Goal: Task Accomplishment & Management: Use online tool/utility

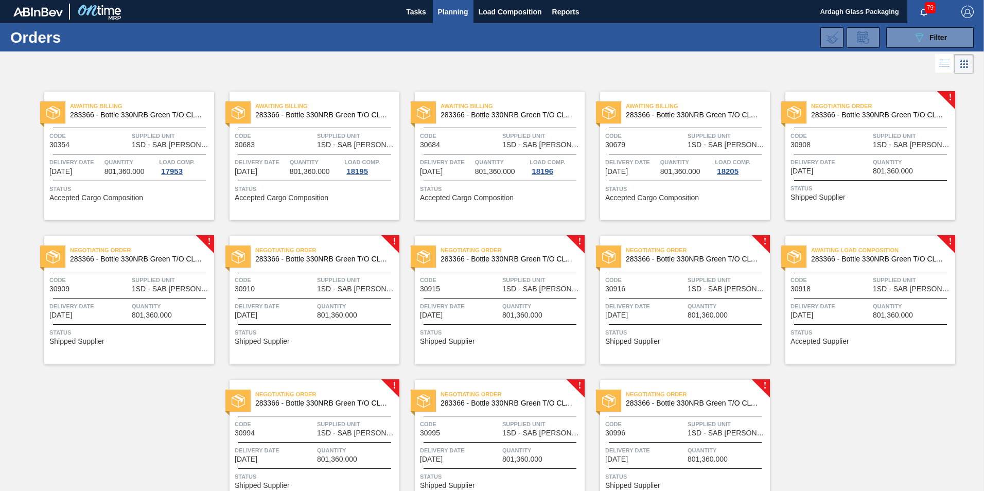
click at [565, 71] on div at bounding box center [492, 63] width 984 height 25
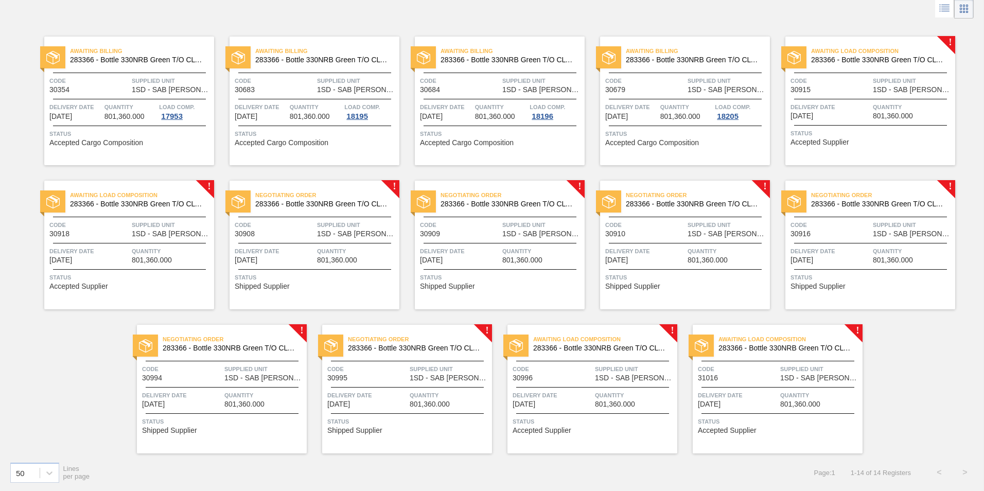
scroll to position [56, 0]
click at [856, 95] on div "Awaiting Load Composition 283366 - Bottle 330NRB Green T/O CLT Booster Code 309…" at bounding box center [870, 100] width 170 height 129
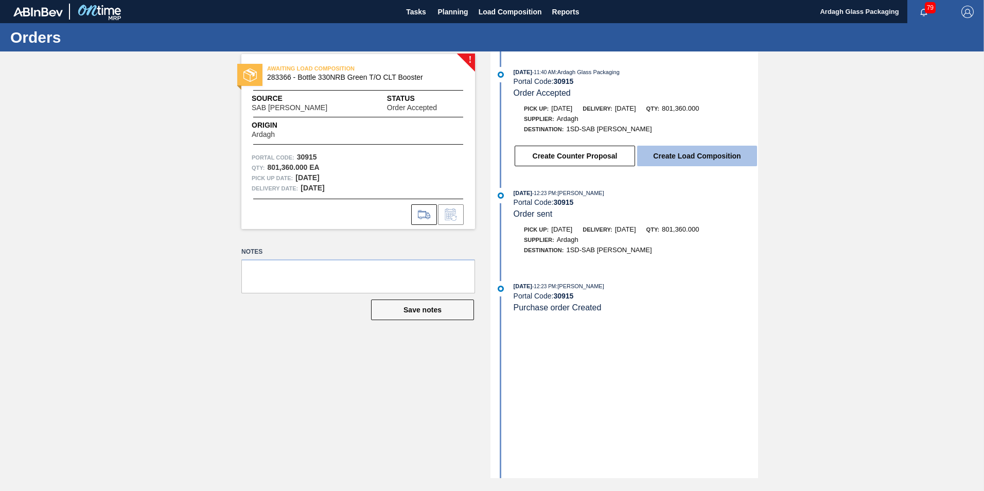
click at [682, 156] on button "Create Load Composition" at bounding box center [697, 156] width 120 height 21
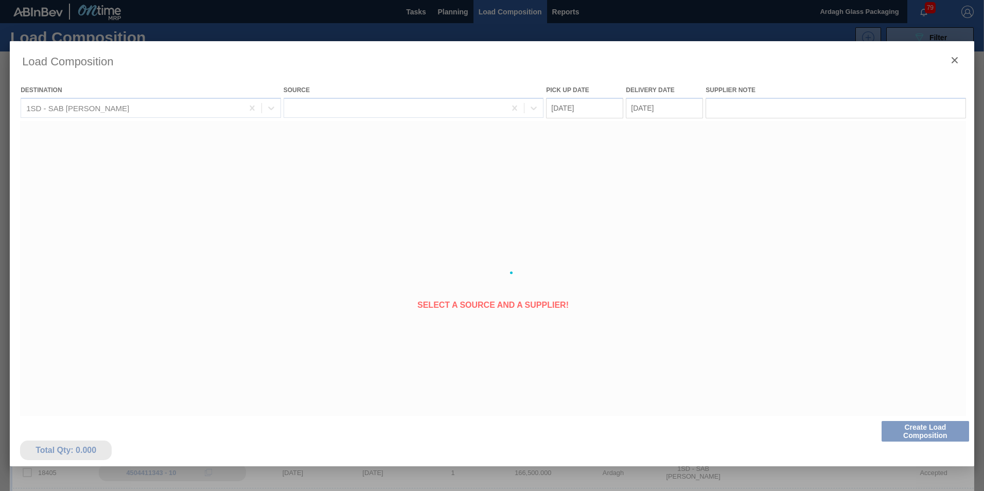
type Date "[DATE]"
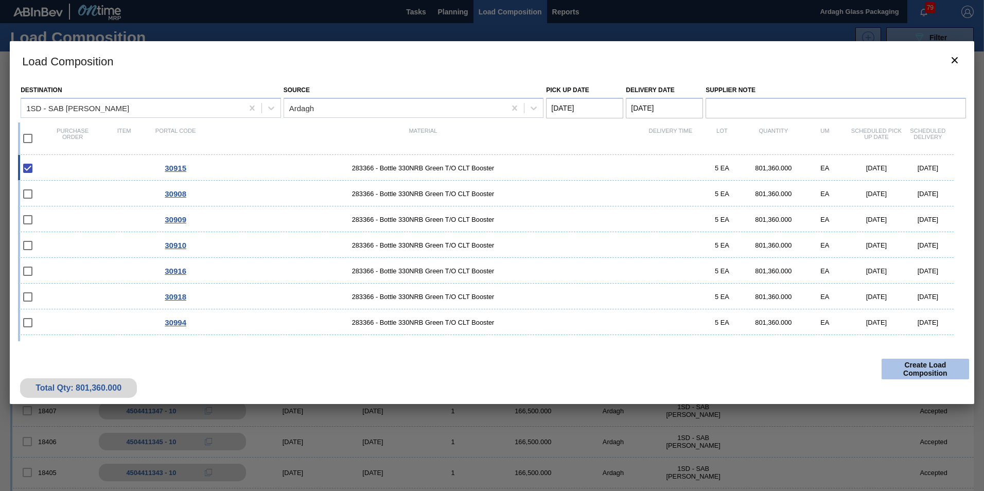
click at [899, 376] on button "Create Load Composition" at bounding box center [924, 369] width 87 height 21
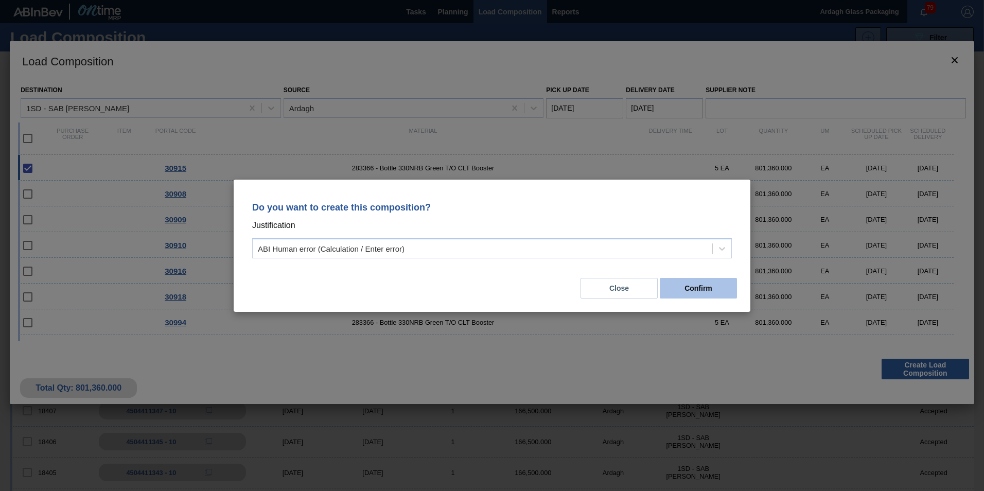
click at [692, 291] on button "Confirm" at bounding box center [697, 288] width 77 height 21
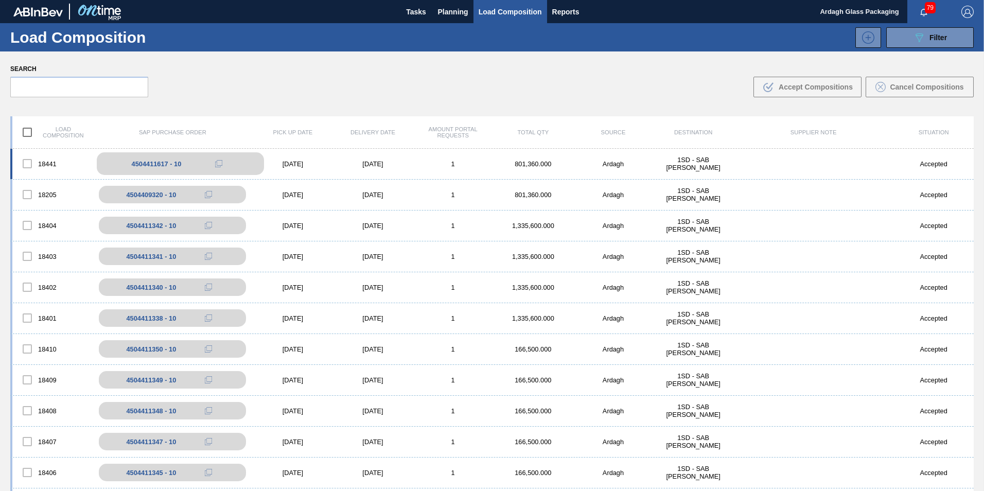
click at [217, 160] on icon at bounding box center [218, 163] width 7 height 7
click at [450, 9] on span "Planning" at bounding box center [453, 12] width 30 height 12
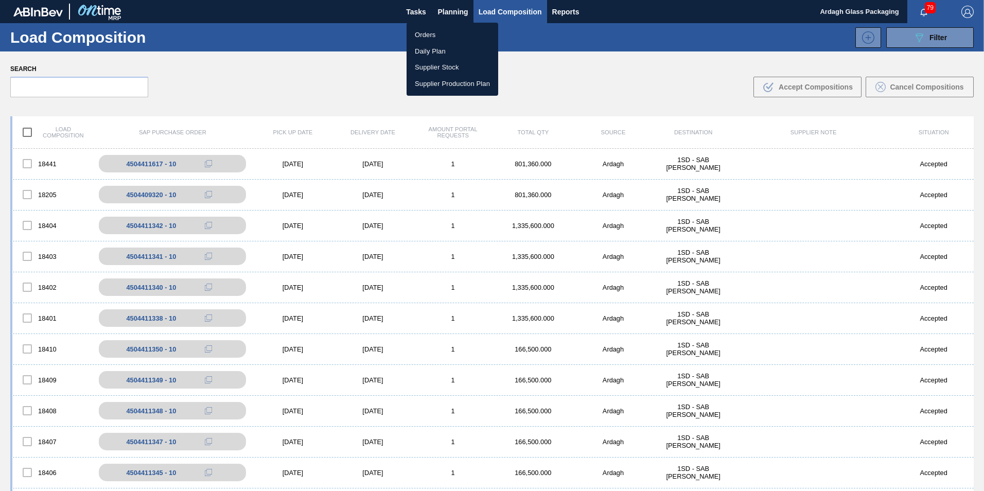
click at [435, 27] on li "Orders" at bounding box center [452, 35] width 92 height 16
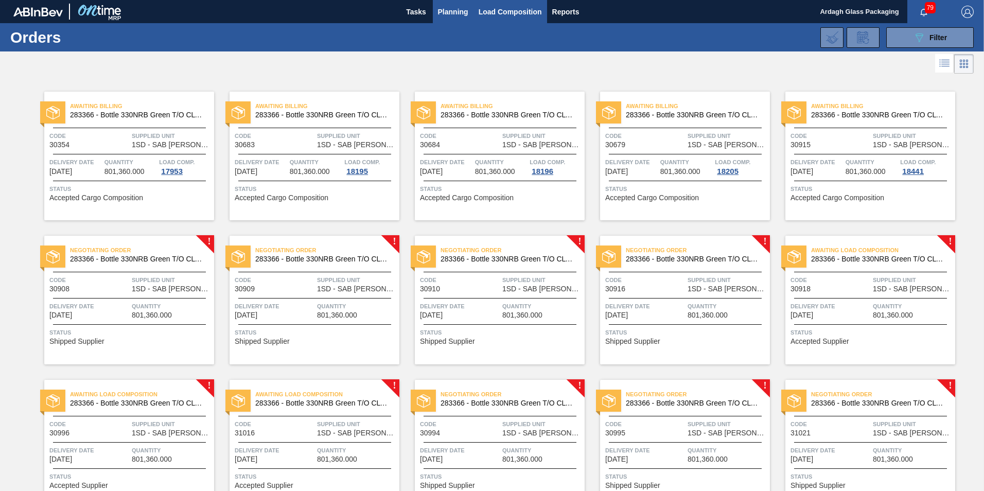
click at [499, 8] on span "Load Composition" at bounding box center [509, 12] width 63 height 12
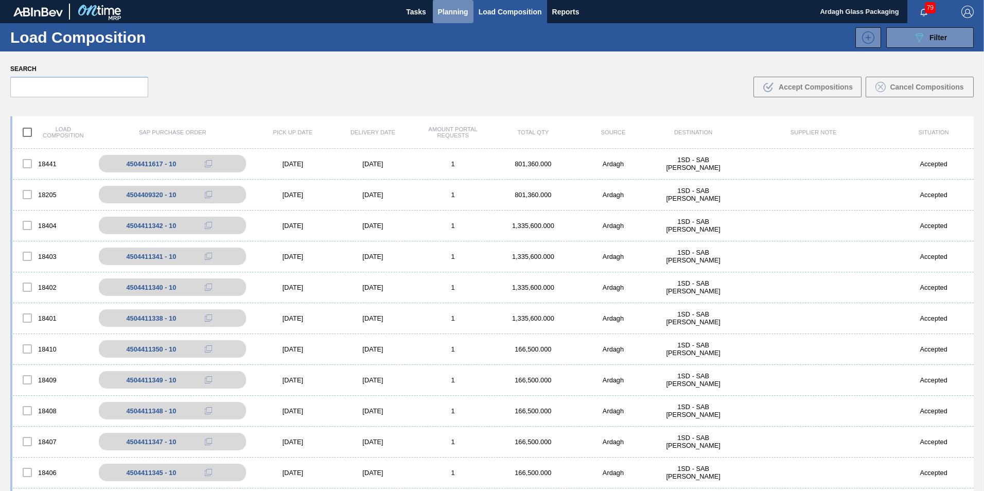
click at [451, 13] on span "Planning" at bounding box center [453, 12] width 30 height 12
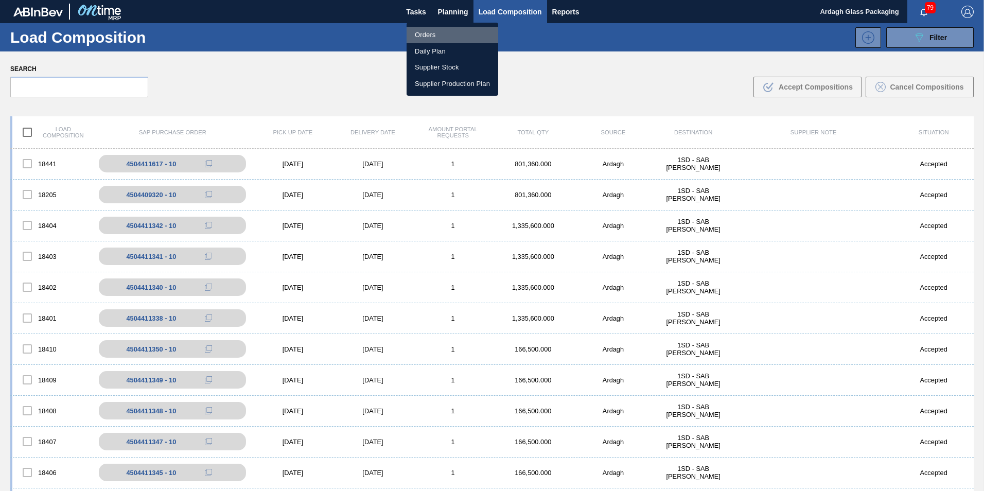
click at [434, 36] on li "Orders" at bounding box center [452, 35] width 92 height 16
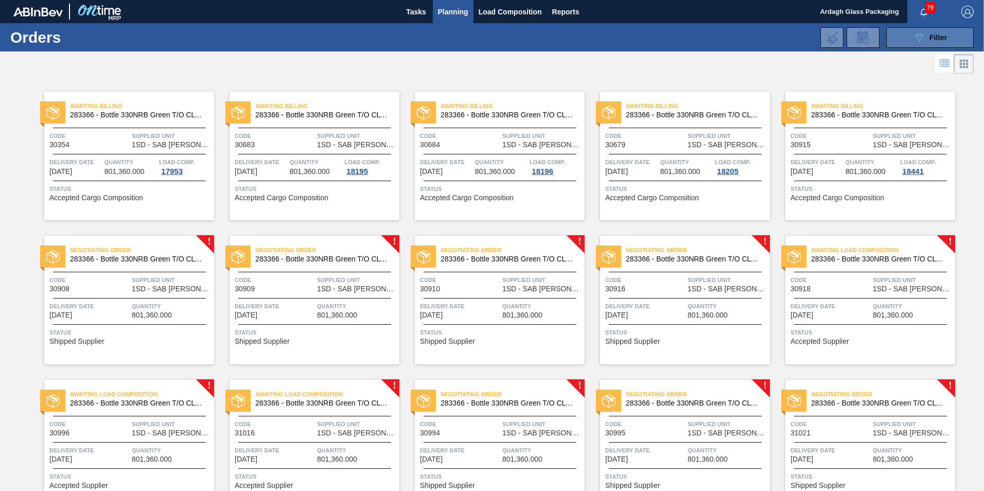
click at [902, 37] on button "089F7B8B-B2A5-4AFE-B5C0-19BA573D28AC Filter" at bounding box center [929, 37] width 87 height 21
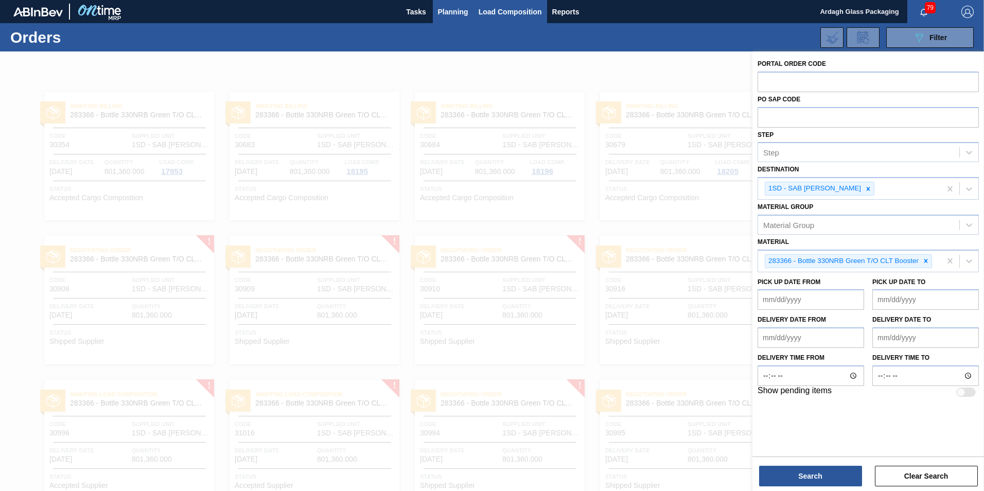
click at [494, 19] on button "Load Composition" at bounding box center [510, 11] width 74 height 23
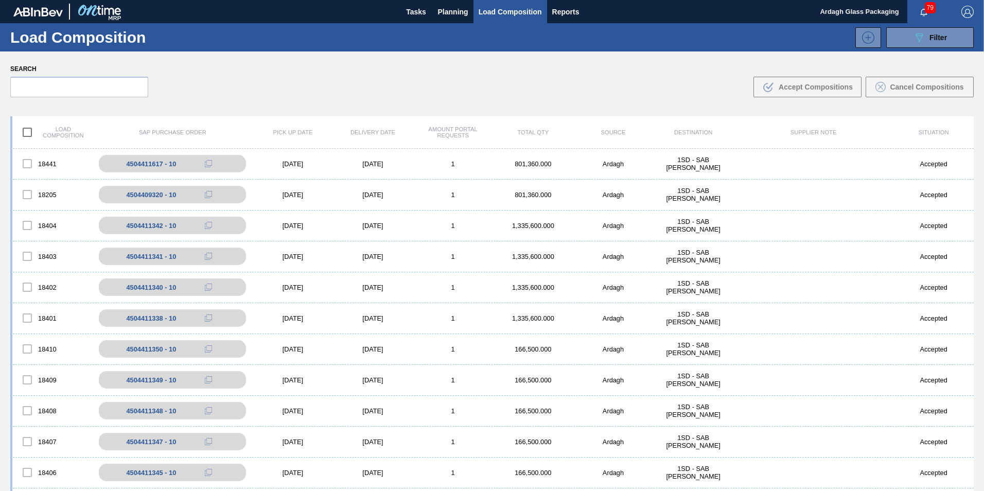
click at [891, 60] on div "Search .b{fill:var(--color-action-default)} Accept Compositions Cancel Composit…" at bounding box center [492, 79] width 984 height 56
click at [453, 5] on button "Planning" at bounding box center [453, 11] width 41 height 23
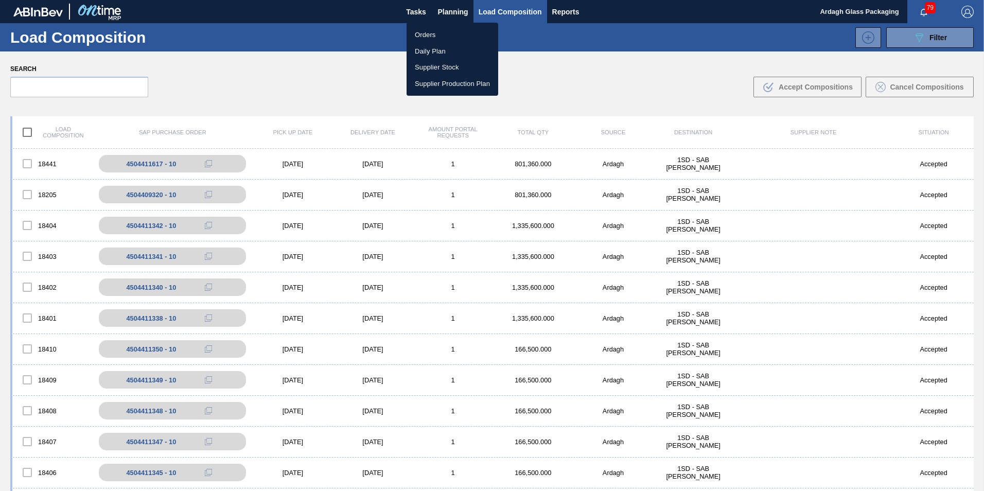
click at [445, 32] on li "Orders" at bounding box center [452, 35] width 92 height 16
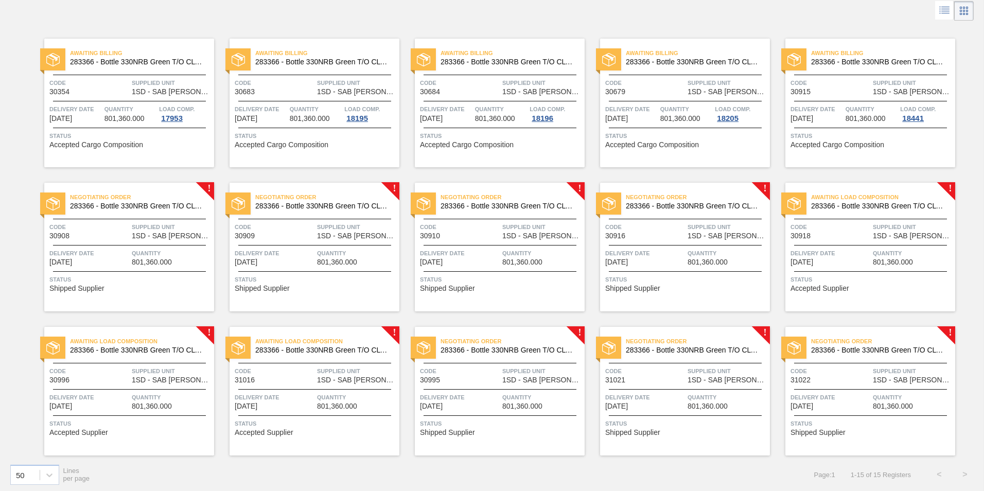
scroll to position [56, 0]
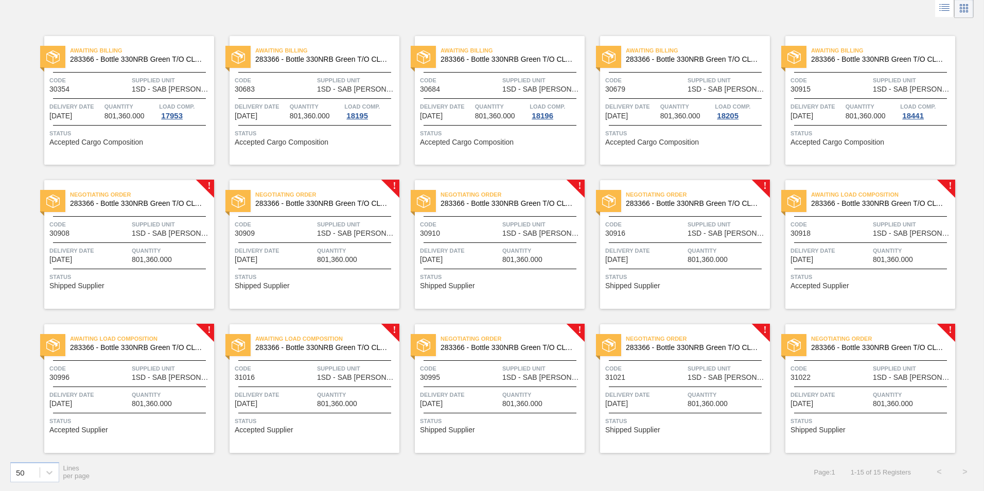
click at [88, 198] on span "Negotiating Order" at bounding box center [142, 194] width 144 height 10
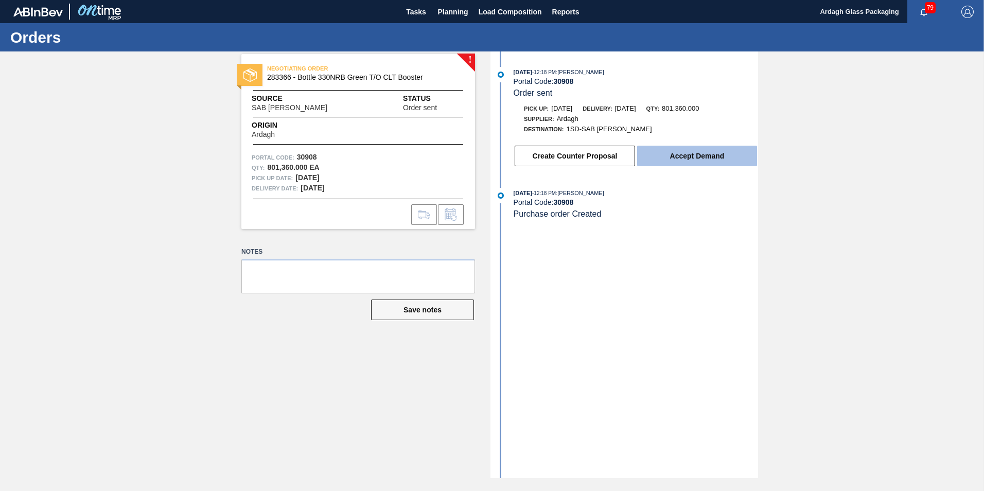
click at [729, 152] on button "Accept Demand" at bounding box center [697, 156] width 120 height 21
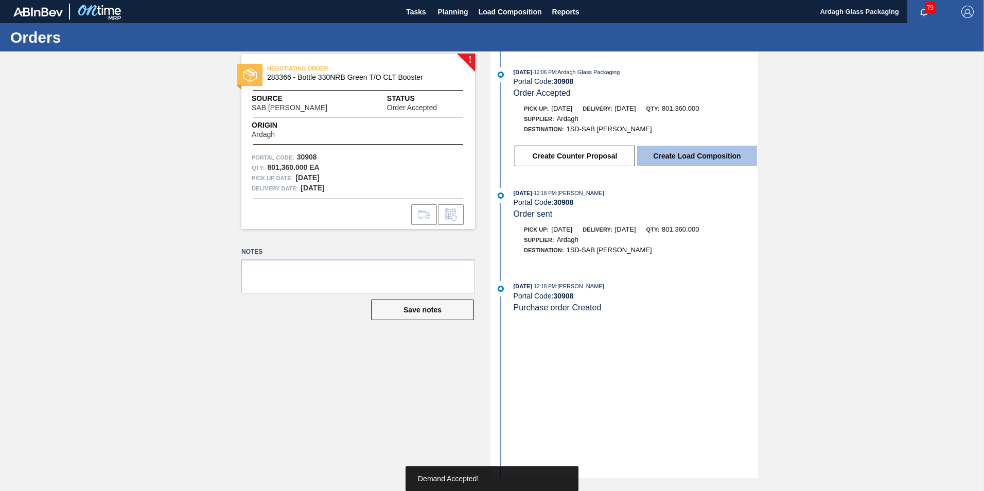
click at [685, 156] on button "Create Load Composition" at bounding box center [697, 156] width 120 height 21
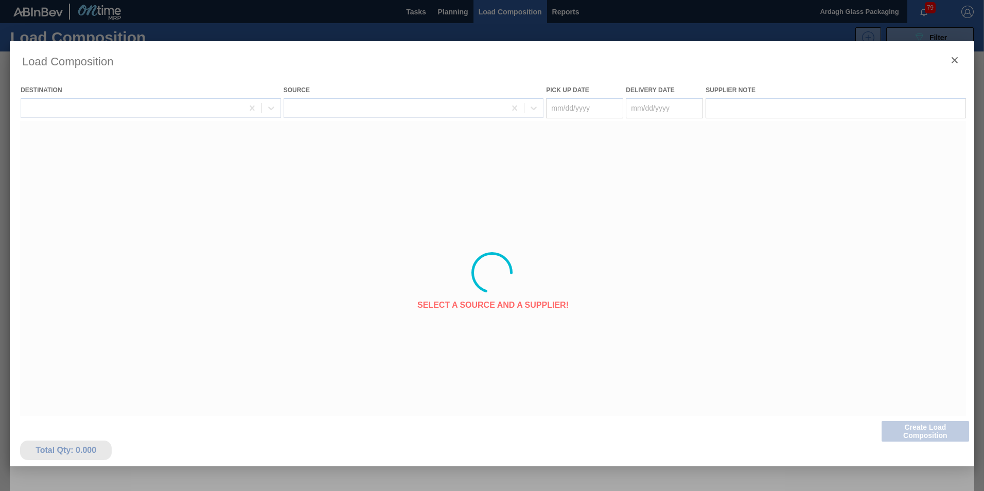
type Date "[DATE]"
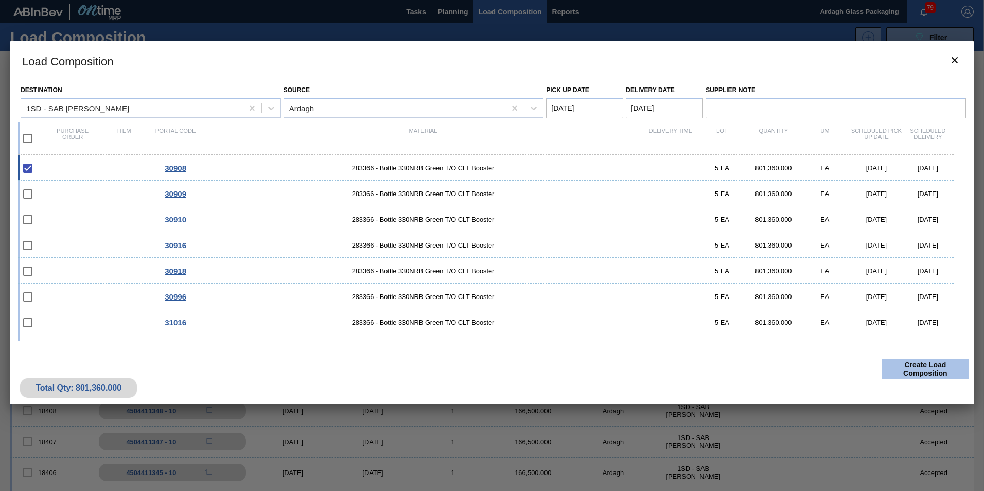
click at [929, 369] on button "Create Load Composition" at bounding box center [924, 369] width 87 height 21
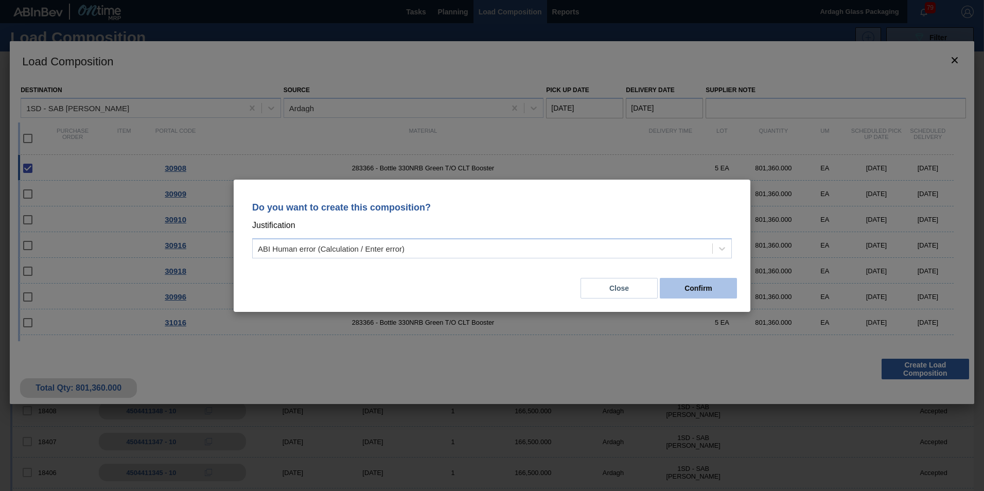
click at [704, 291] on button "Confirm" at bounding box center [697, 288] width 77 height 21
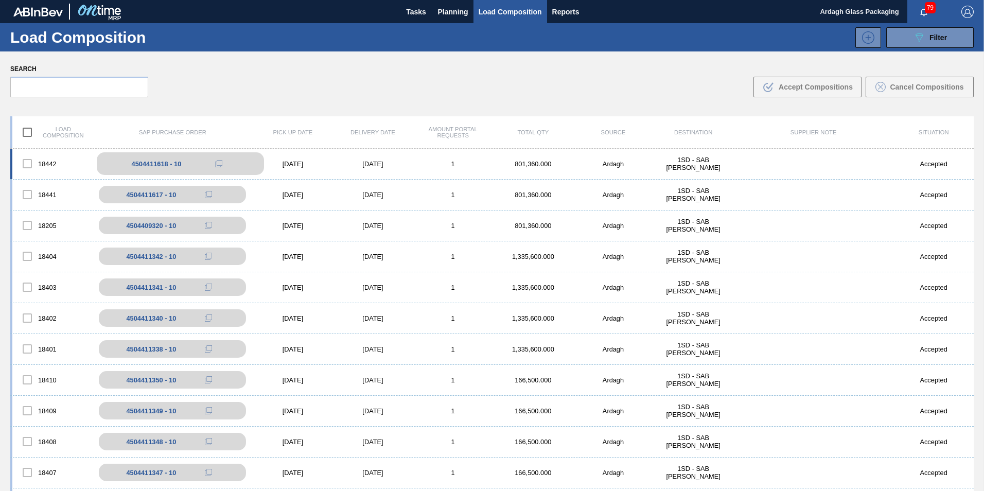
click at [215, 163] on icon at bounding box center [218, 163] width 7 height 7
click at [454, 12] on span "Planning" at bounding box center [453, 12] width 30 height 12
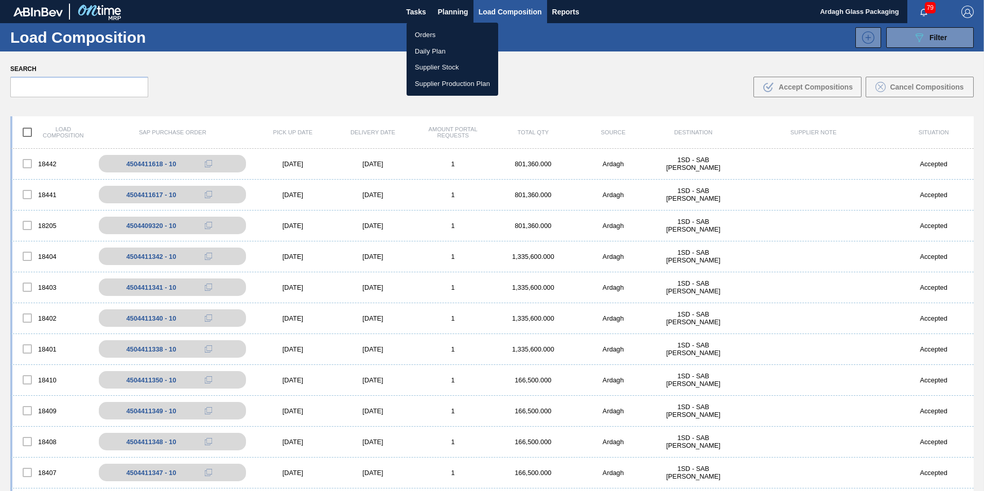
click at [433, 33] on li "Orders" at bounding box center [452, 35] width 92 height 16
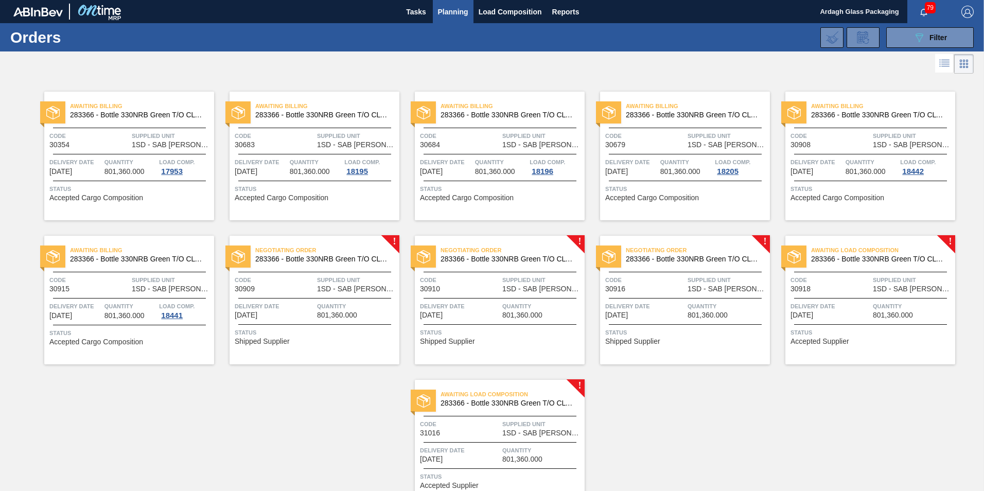
click at [138, 253] on span "Awaiting Billing" at bounding box center [142, 250] width 144 height 10
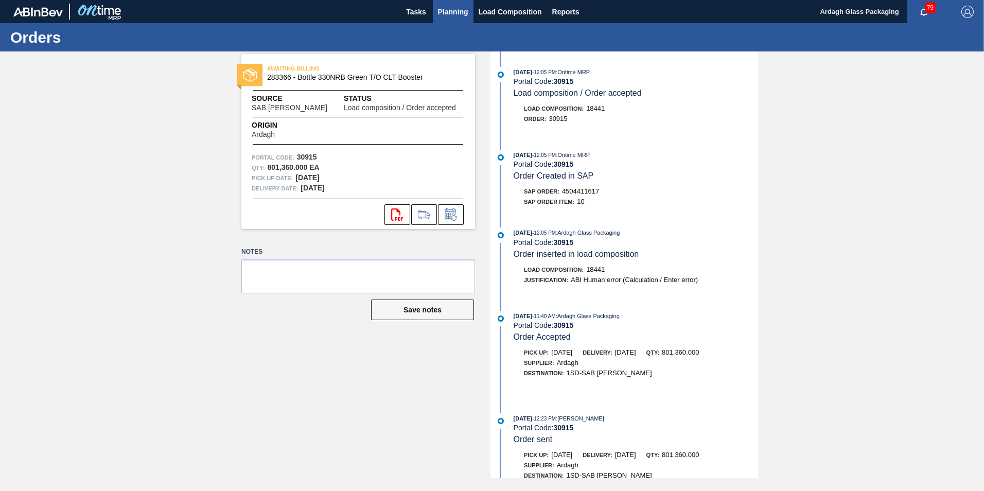
click at [443, 9] on span "Planning" at bounding box center [453, 12] width 30 height 12
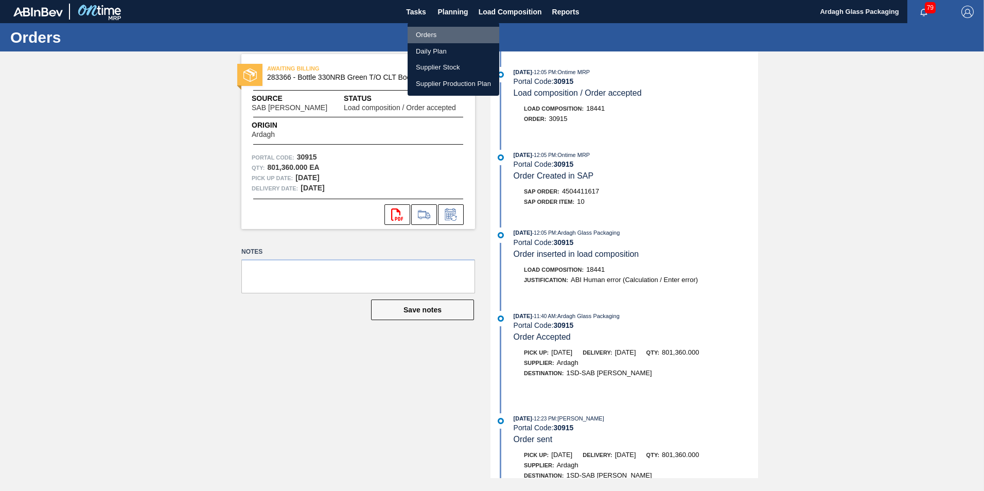
click at [417, 31] on li "Orders" at bounding box center [453, 35] width 92 height 16
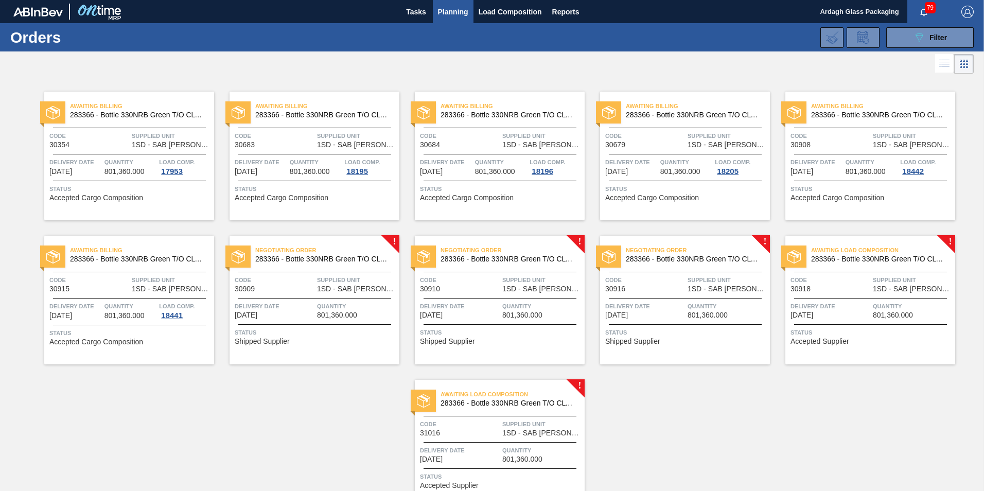
click at [339, 253] on span "Negotiating Order" at bounding box center [327, 250] width 144 height 10
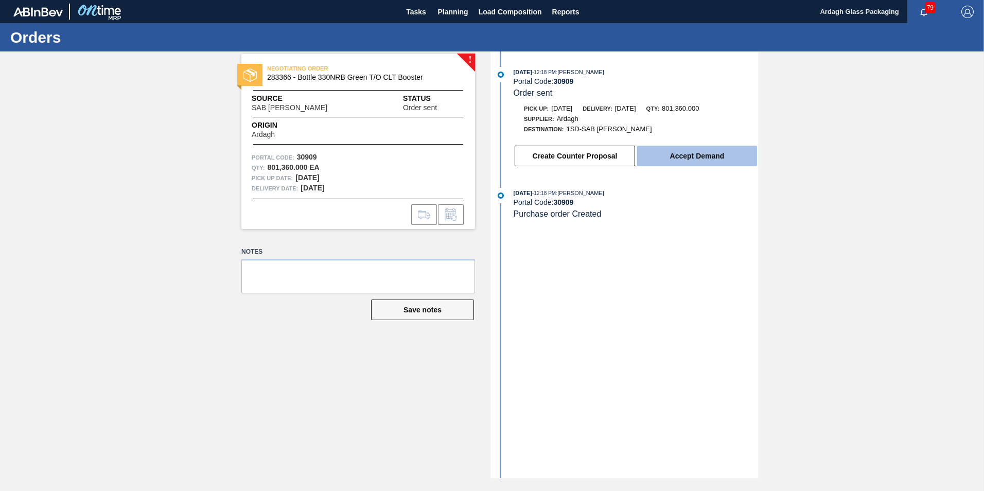
click at [659, 157] on button "Accept Demand" at bounding box center [697, 156] width 120 height 21
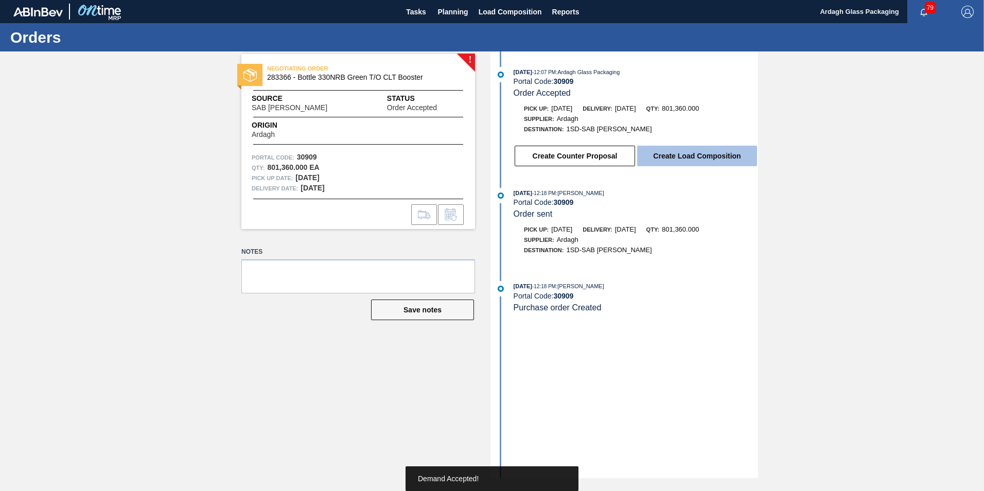
click at [670, 156] on button "Create Load Composition" at bounding box center [697, 156] width 120 height 21
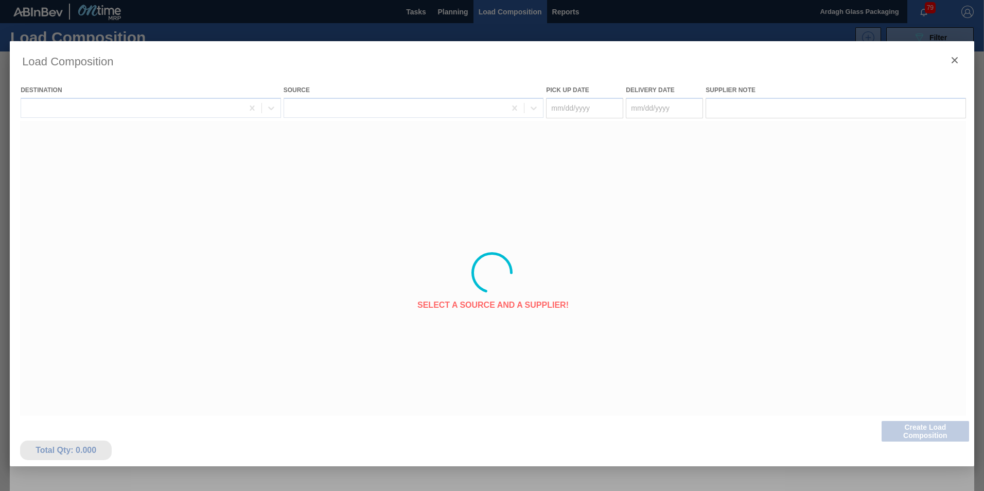
type Date "[DATE]"
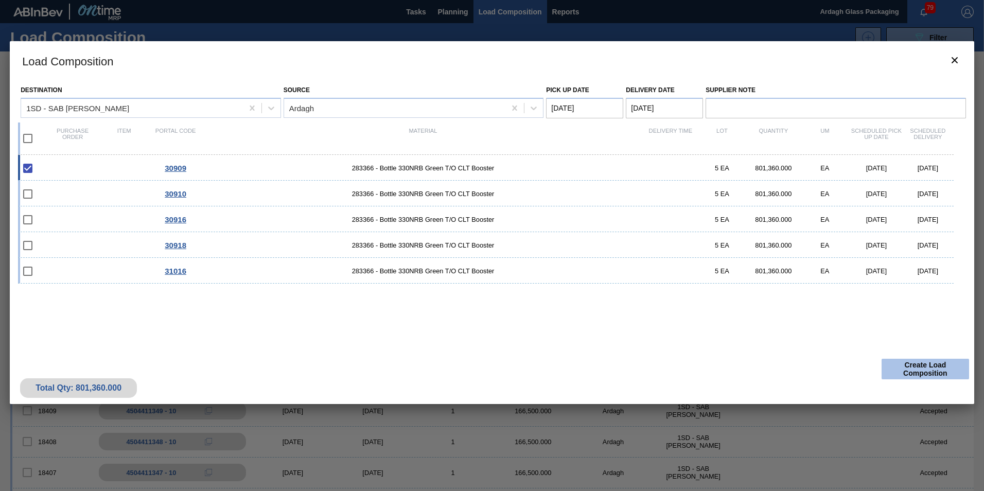
click at [915, 373] on button "Create Load Composition" at bounding box center [924, 369] width 87 height 21
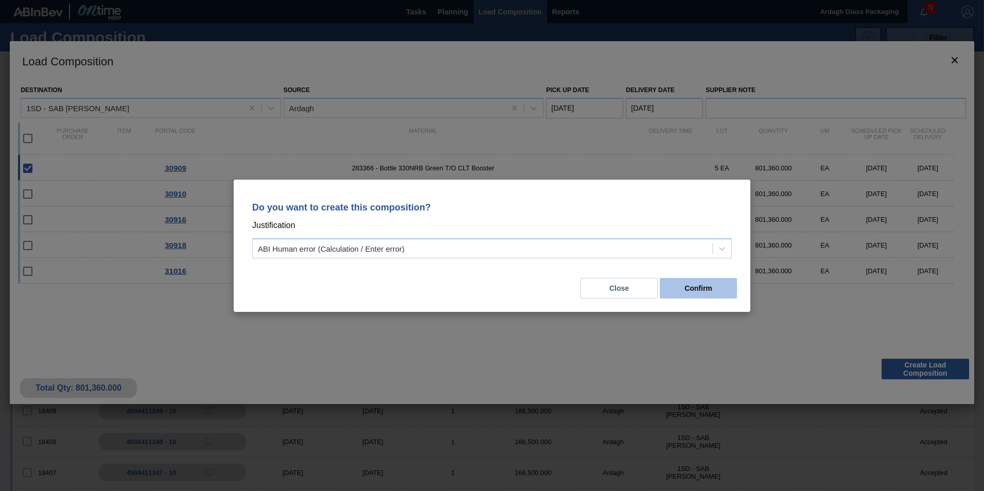
click at [713, 295] on button "Confirm" at bounding box center [697, 288] width 77 height 21
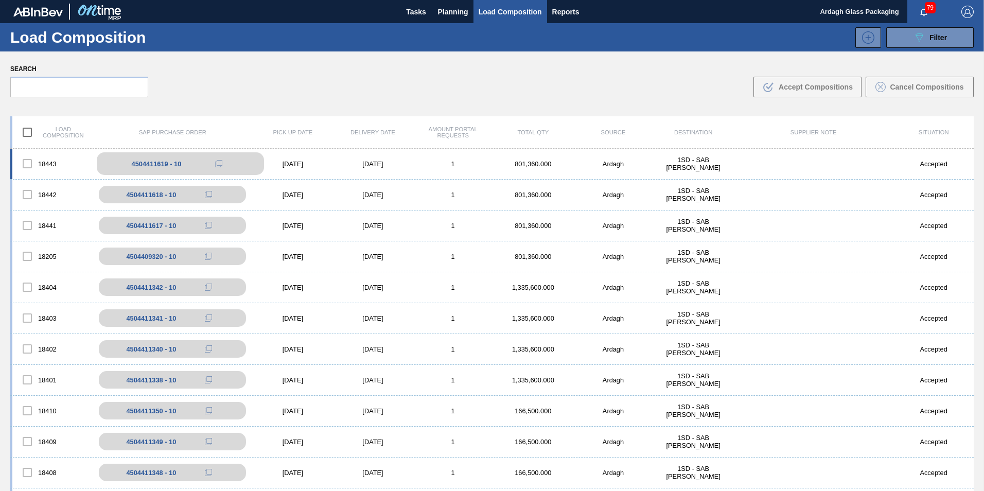
click at [216, 163] on icon at bounding box center [218, 163] width 7 height 7
click at [446, 6] on span "Planning" at bounding box center [453, 12] width 30 height 12
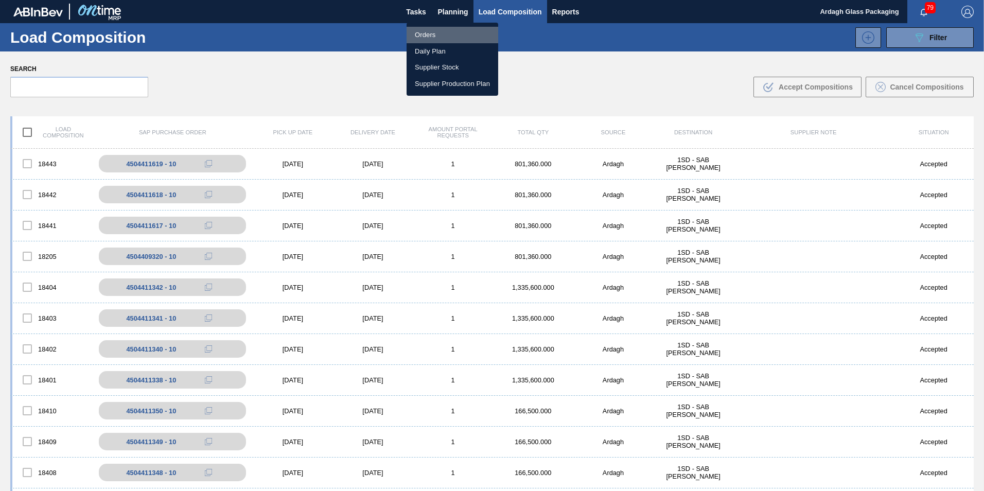
click at [421, 34] on li "Orders" at bounding box center [452, 35] width 92 height 16
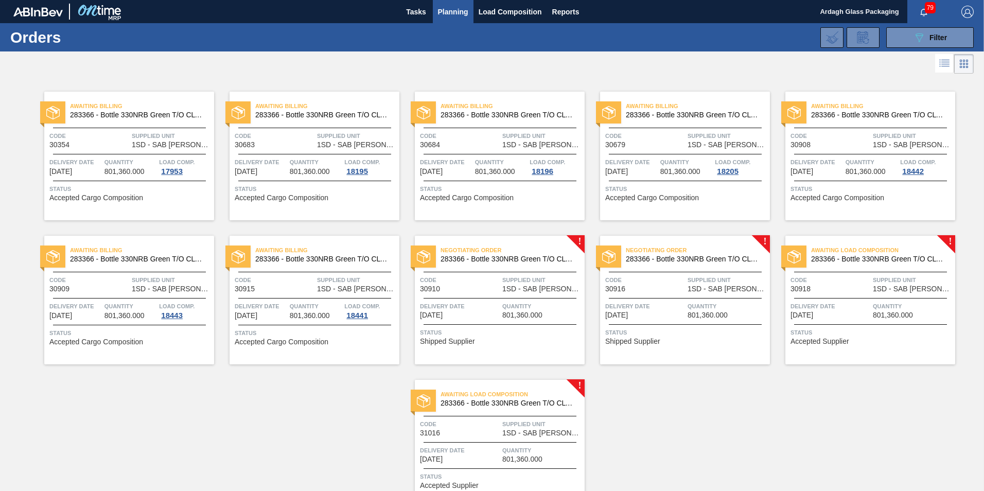
click at [495, 246] on span "Negotiating Order" at bounding box center [512, 250] width 144 height 10
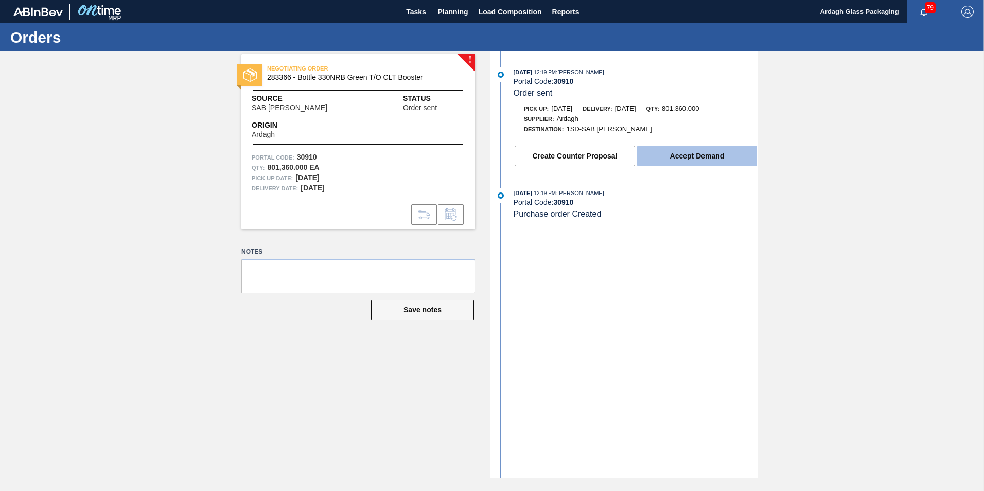
click at [674, 151] on button "Accept Demand" at bounding box center [697, 156] width 120 height 21
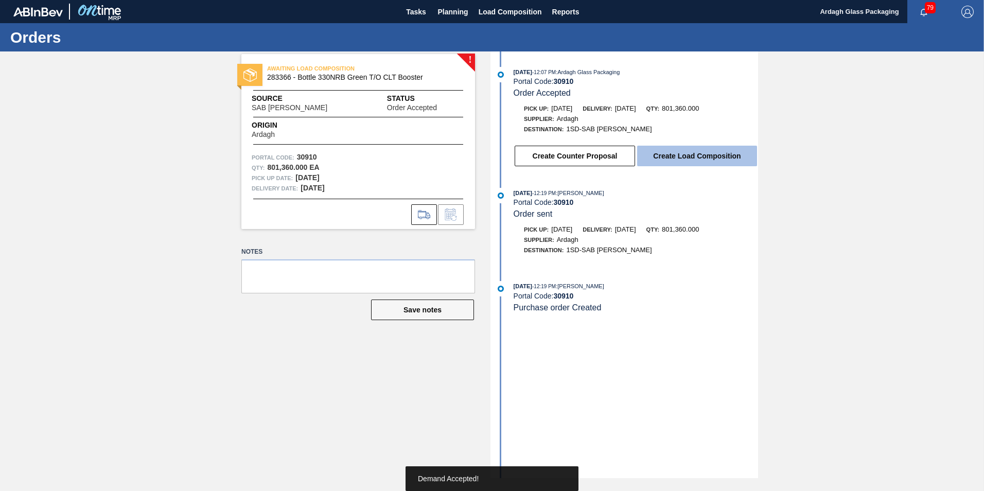
click at [662, 153] on button "Create Load Composition" at bounding box center [697, 156] width 120 height 21
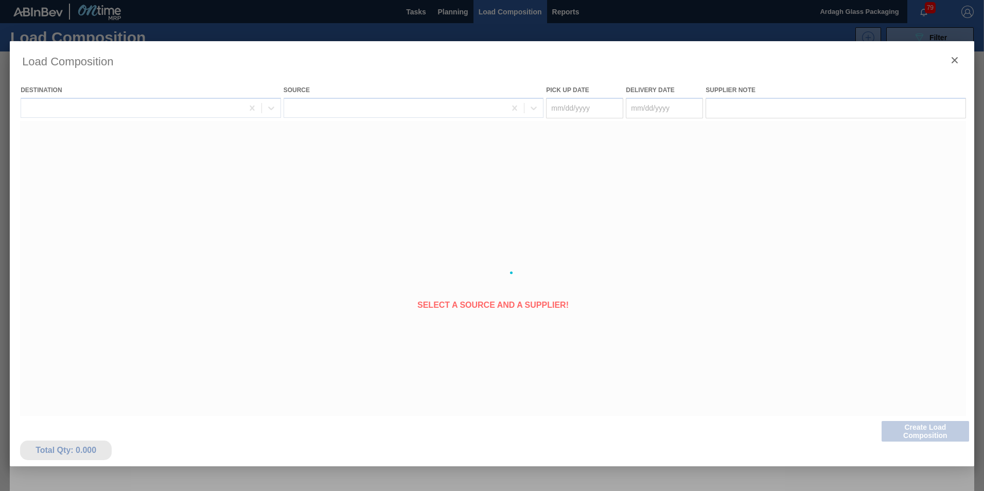
type Date "[DATE]"
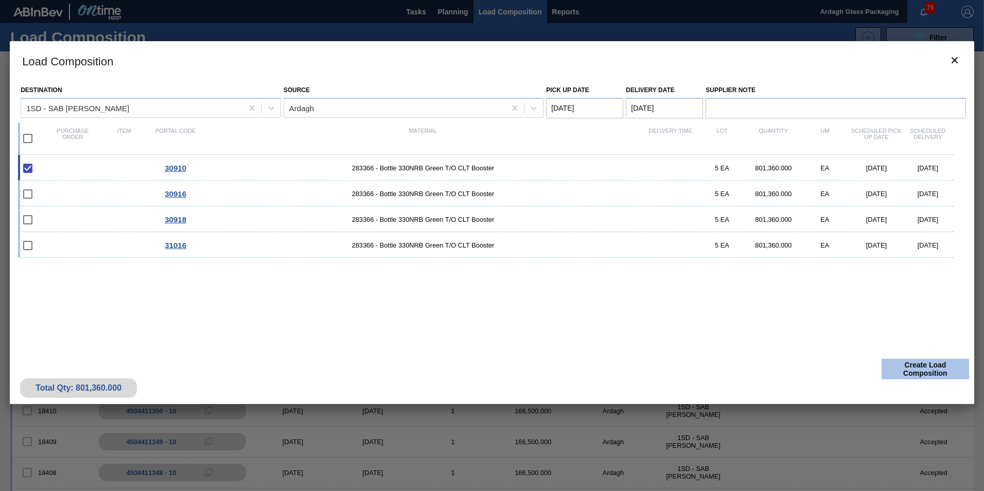
click at [920, 368] on button "Create Load Composition" at bounding box center [924, 369] width 87 height 21
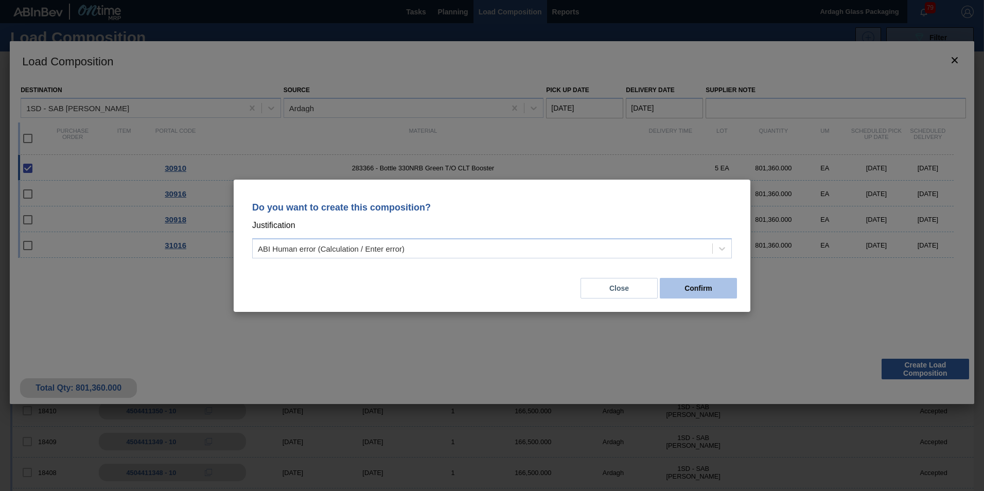
click at [710, 295] on button "Confirm" at bounding box center [697, 288] width 77 height 21
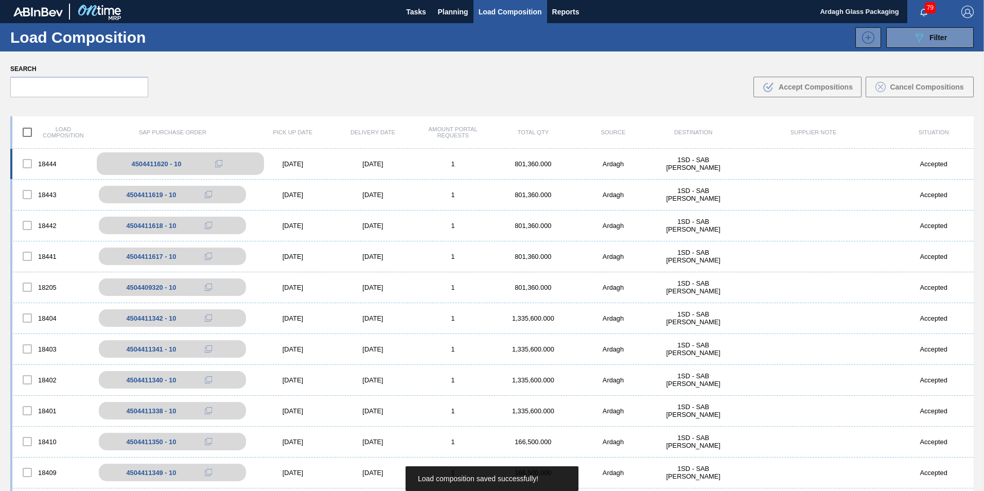
click at [221, 163] on icon at bounding box center [218, 163] width 7 height 7
click at [218, 162] on icon at bounding box center [218, 163] width 7 height 7
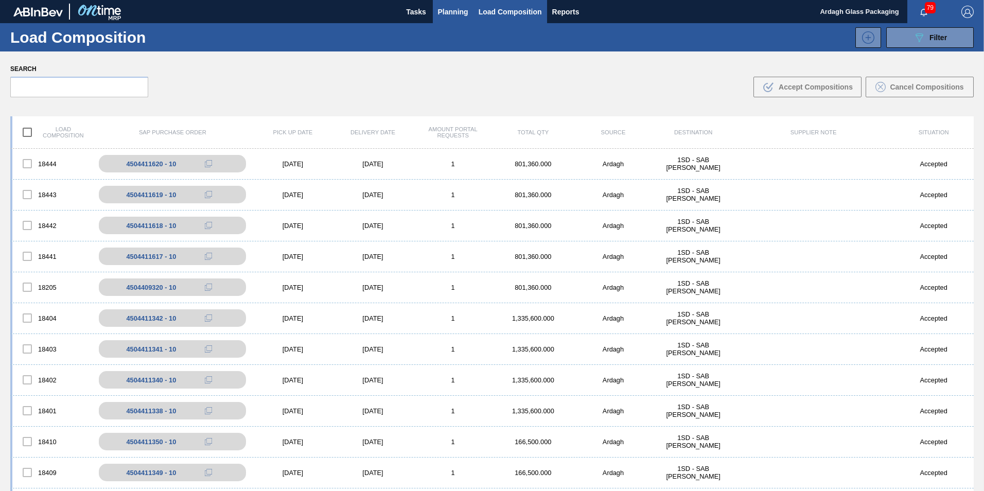
click at [458, 0] on button "Planning" at bounding box center [453, 11] width 41 height 23
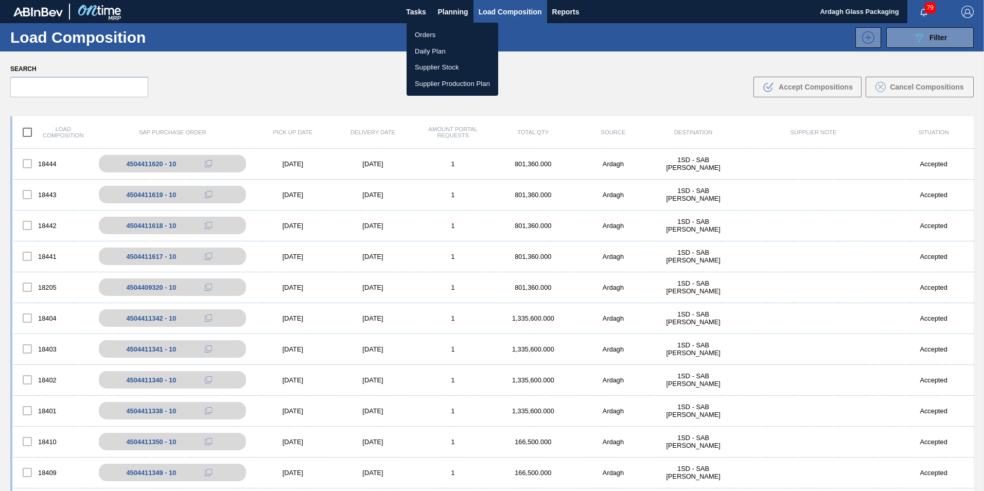
click at [433, 31] on li "Orders" at bounding box center [452, 35] width 92 height 16
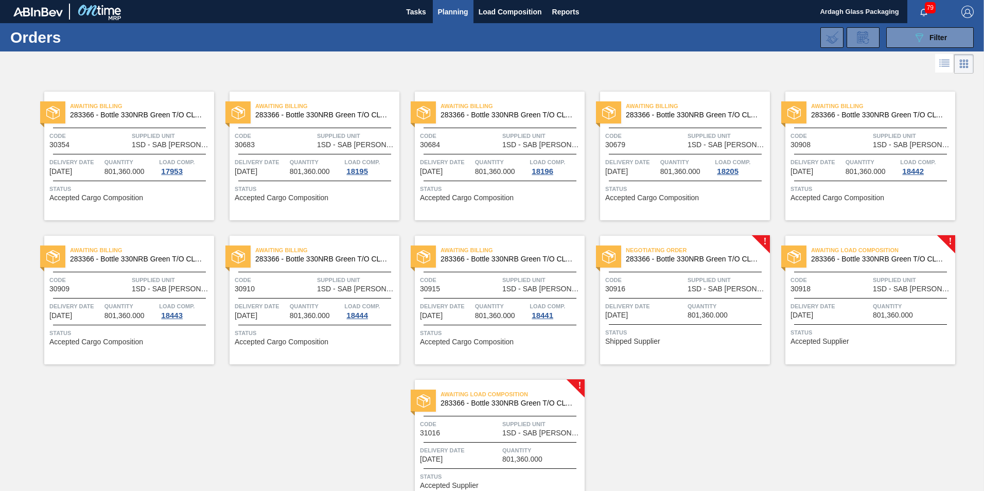
click at [630, 252] on span "Negotiating Order" at bounding box center [698, 250] width 144 height 10
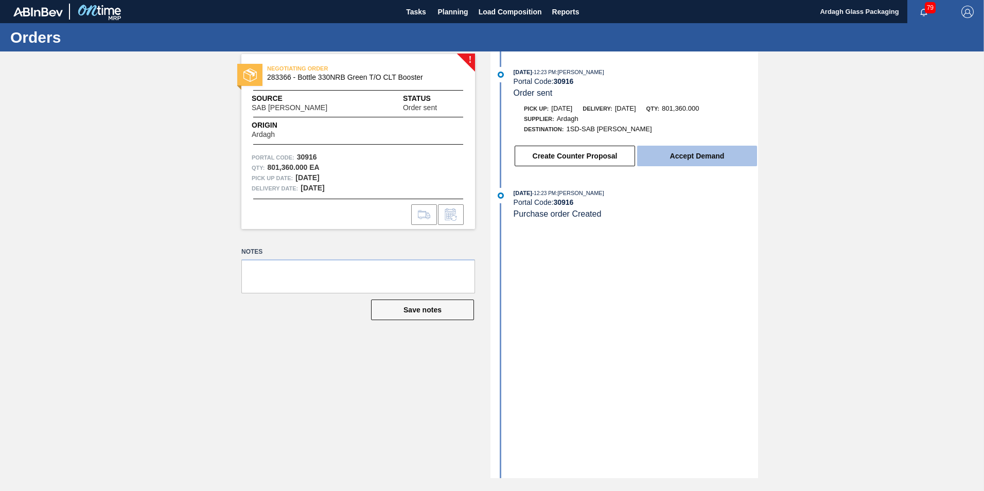
click at [643, 151] on button "Accept Demand" at bounding box center [697, 156] width 120 height 21
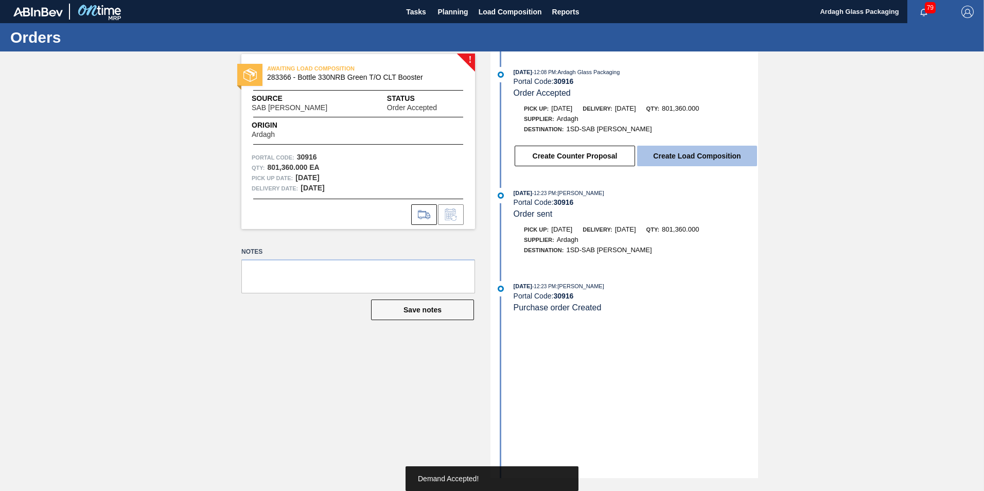
click at [676, 157] on button "Create Load Composition" at bounding box center [697, 156] width 120 height 21
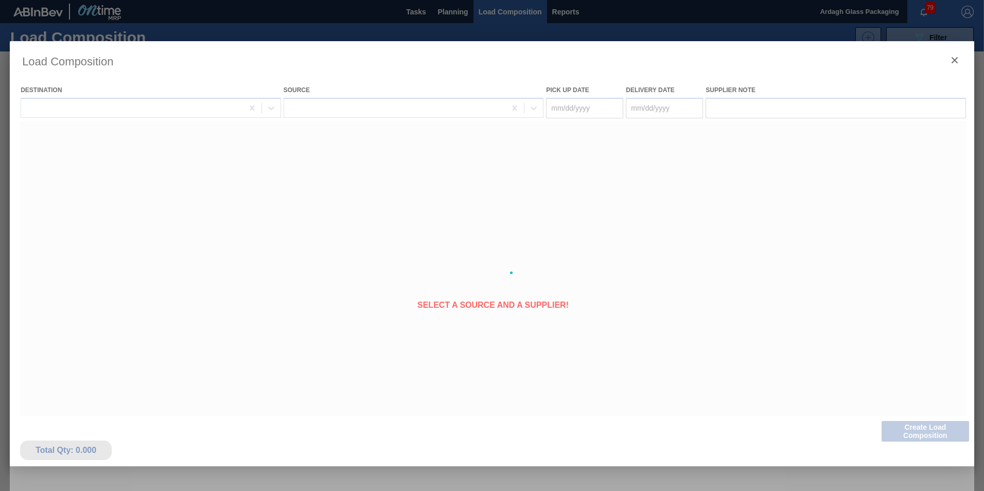
type Date "[DATE]"
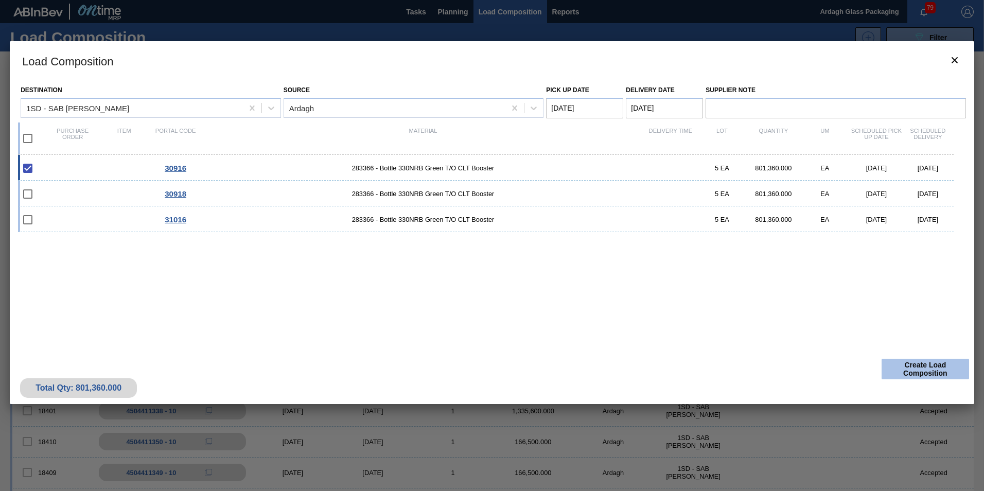
click at [918, 363] on button "Create Load Composition" at bounding box center [924, 369] width 87 height 21
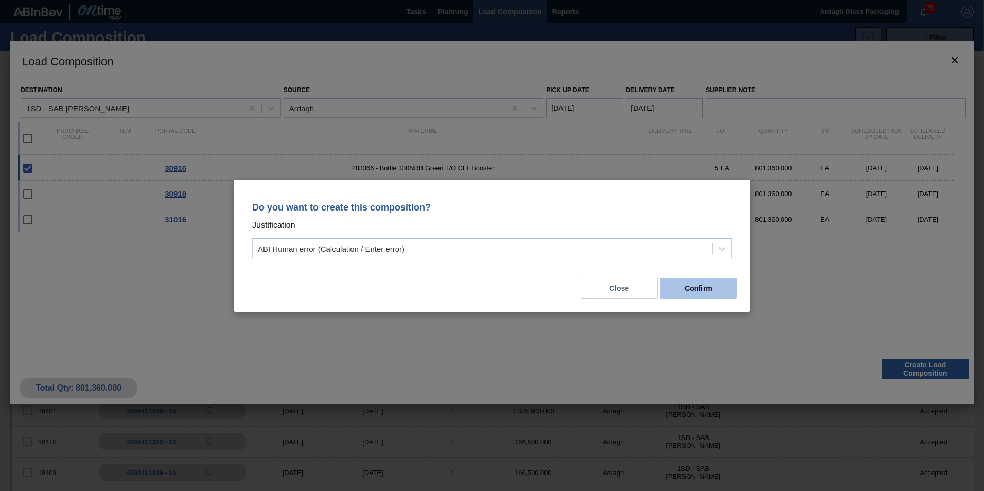
click at [706, 287] on button "Confirm" at bounding box center [697, 288] width 77 height 21
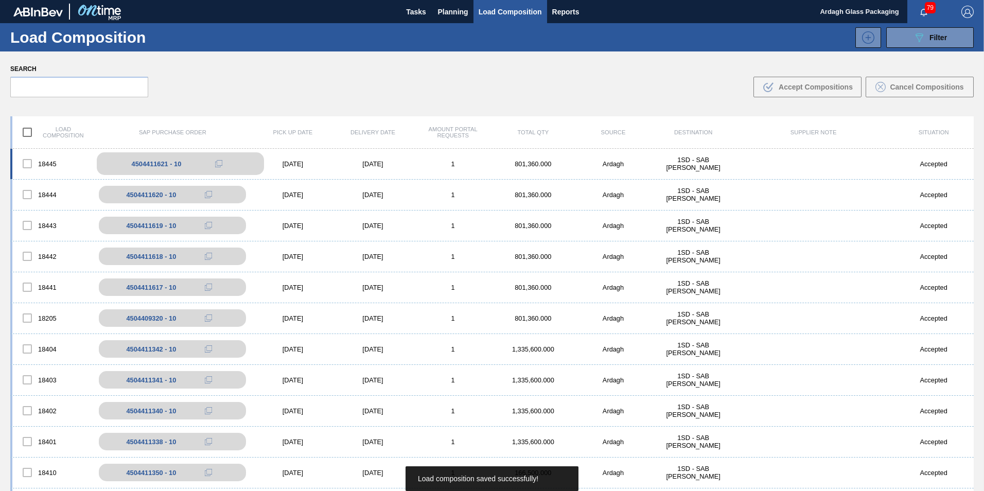
click at [208, 160] on button at bounding box center [218, 163] width 21 height 12
click at [216, 164] on icon at bounding box center [218, 163] width 7 height 7
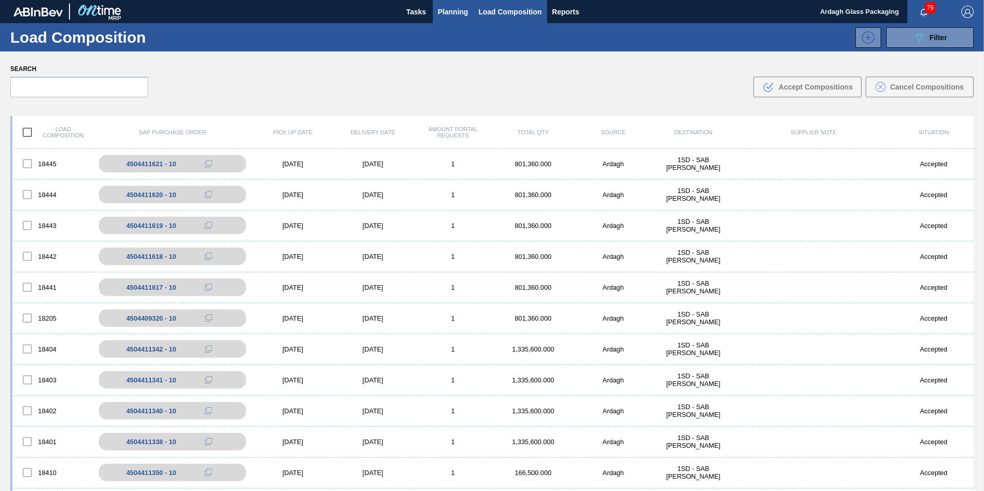
click at [446, 18] on button "Planning" at bounding box center [453, 11] width 41 height 23
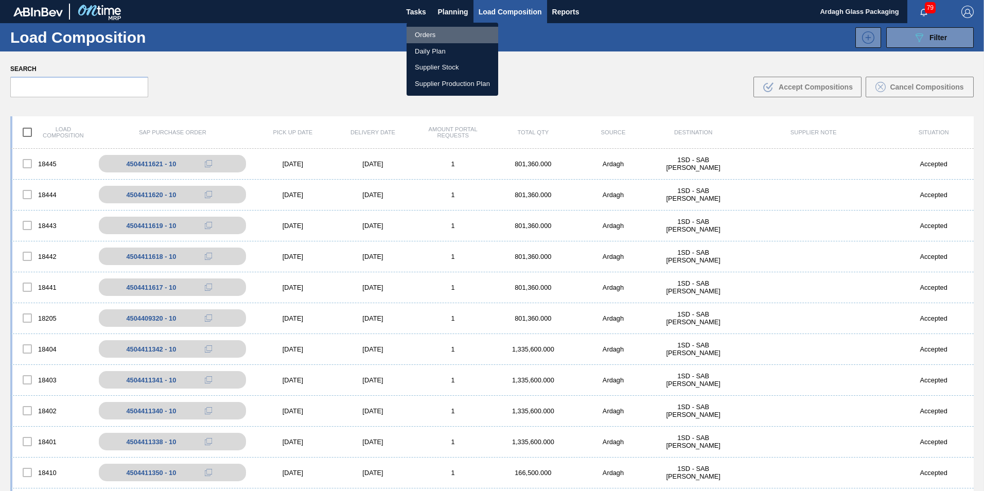
click at [438, 33] on li "Orders" at bounding box center [452, 35] width 92 height 16
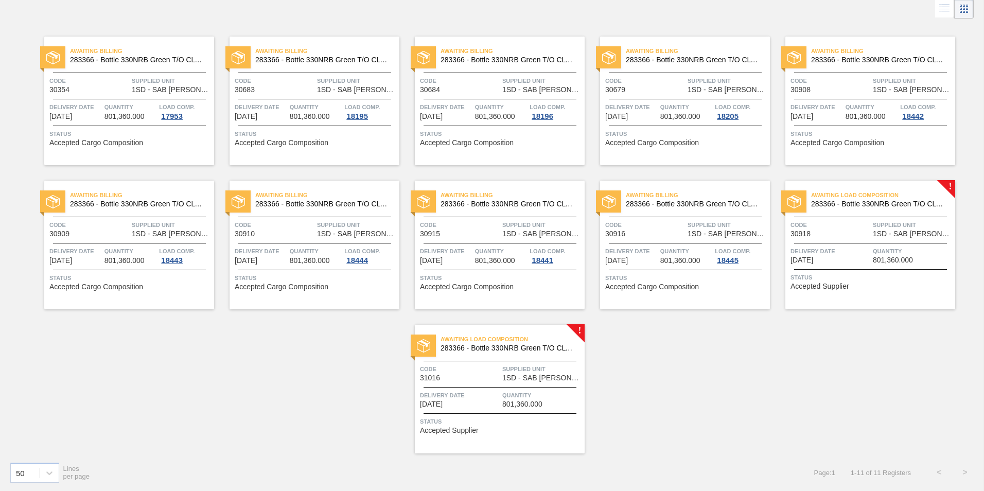
scroll to position [56, 0]
click at [824, 200] on span "283366 - Bottle 330NRB Green T/O CLT Booster" at bounding box center [879, 204] width 136 height 8
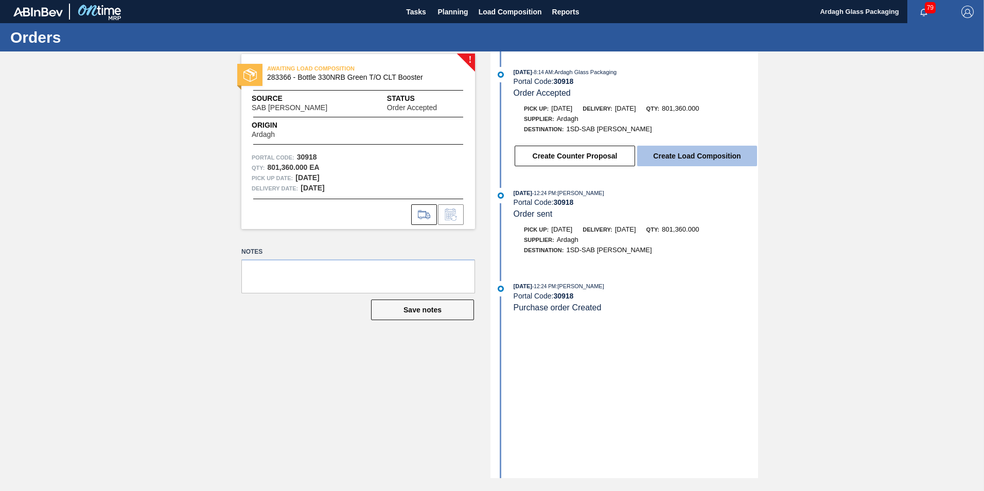
click at [677, 150] on button "Create Load Composition" at bounding box center [697, 156] width 120 height 21
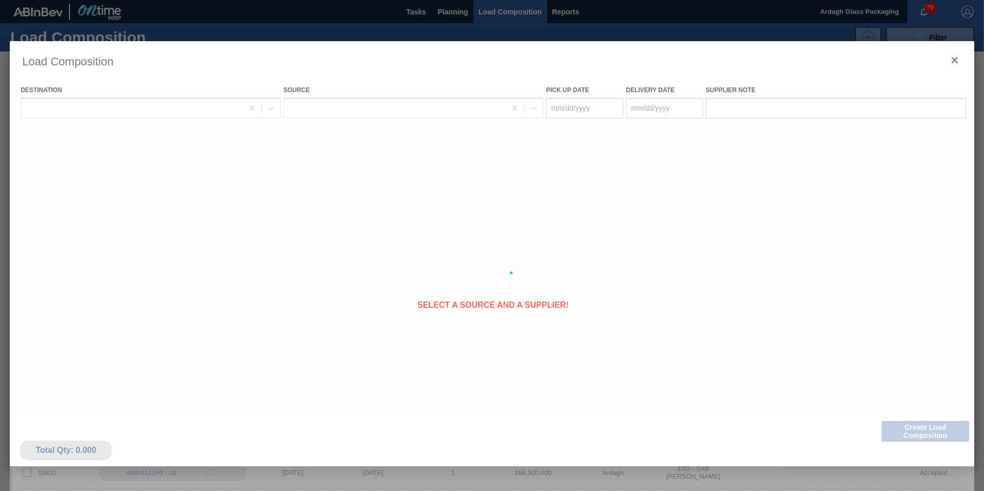
type Date "[DATE]"
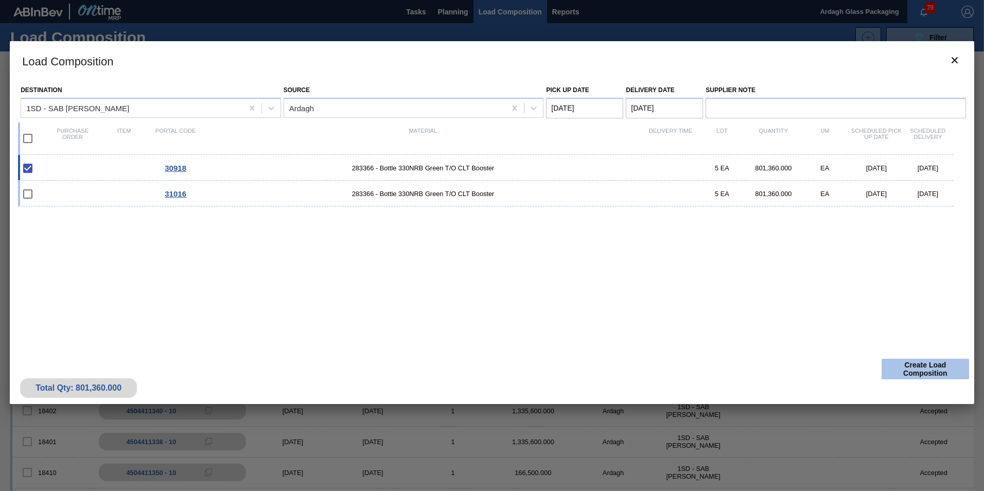
click at [899, 361] on button "Create Load Composition" at bounding box center [924, 369] width 87 height 21
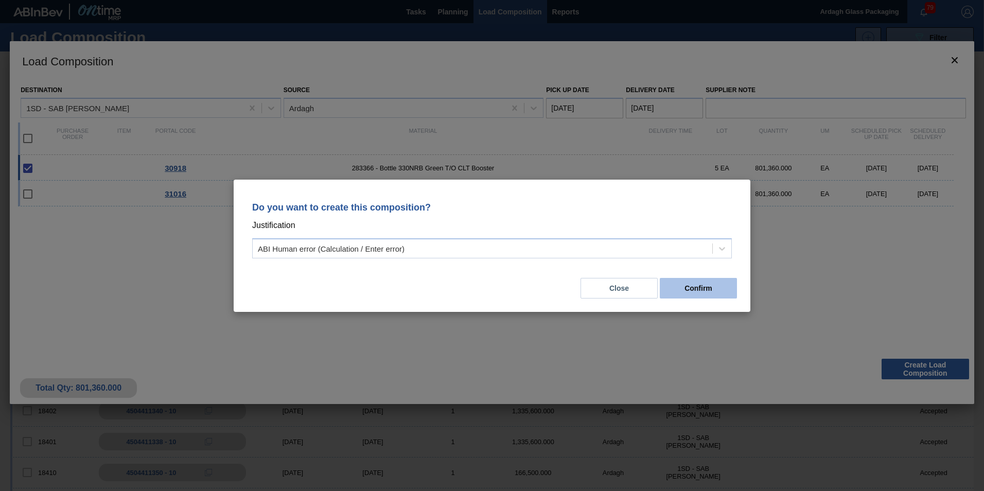
click at [710, 287] on button "Confirm" at bounding box center [697, 288] width 77 height 21
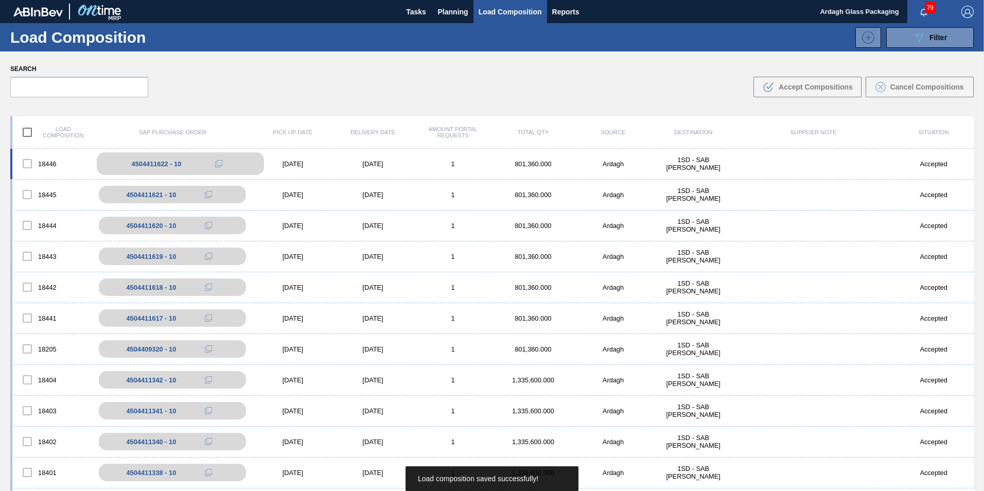
click at [219, 159] on button at bounding box center [218, 163] width 21 height 12
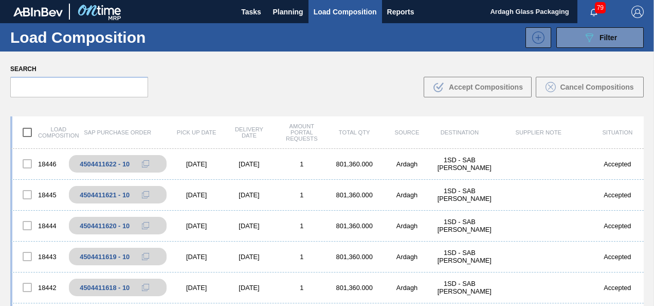
drag, startPoint x: 637, startPoint y: 7, endPoint x: 617, endPoint y: 35, distance: 34.0
click at [637, 7] on img "button" at bounding box center [638, 12] width 12 height 12
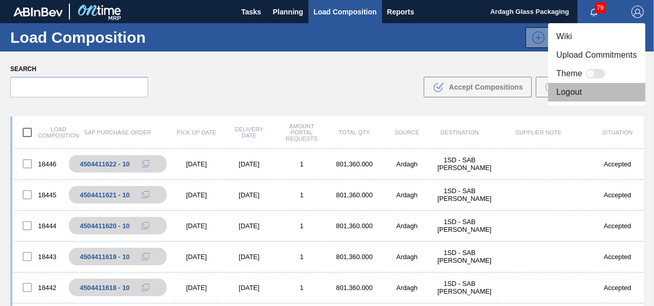
click at [561, 85] on li "Logout" at bounding box center [596, 92] width 97 height 19
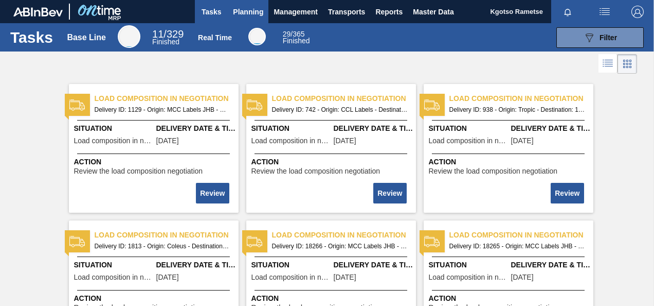
click at [241, 11] on span "Planning" at bounding box center [248, 12] width 30 height 12
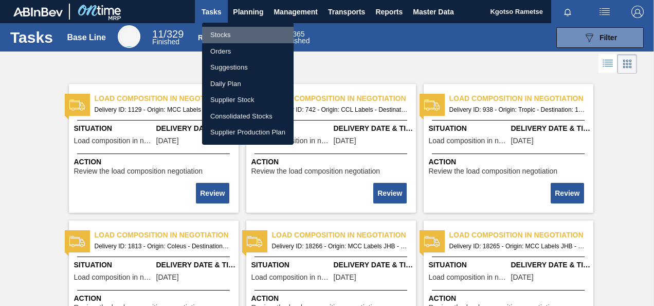
click at [231, 39] on li "Stocks" at bounding box center [248, 35] width 92 height 16
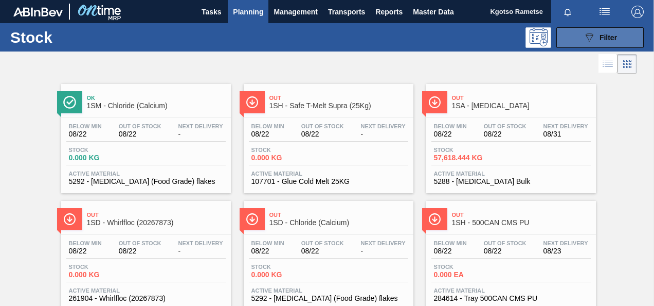
click at [602, 40] on span "Filter" at bounding box center [608, 37] width 17 height 8
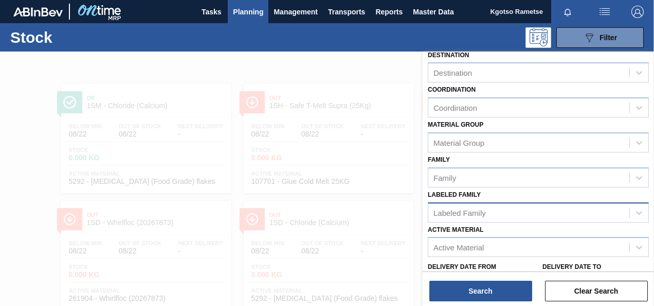
scroll to position [184, 0]
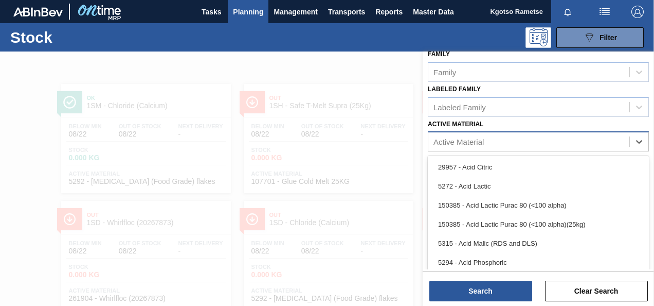
click at [505, 135] on div "Active Material" at bounding box center [528, 141] width 201 height 15
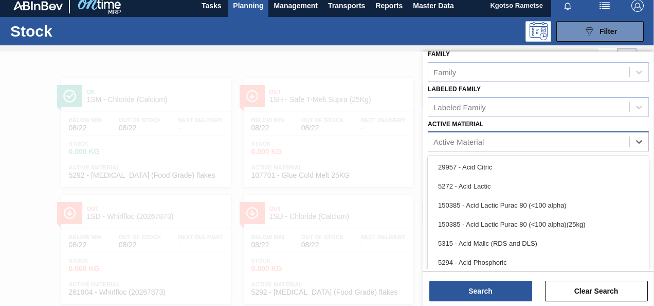
scroll to position [7, 0]
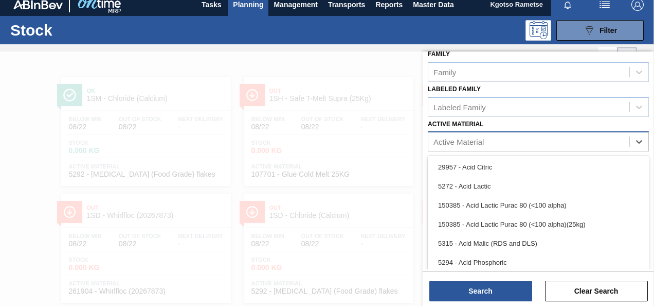
paste Material "285199"
type Material "285199"
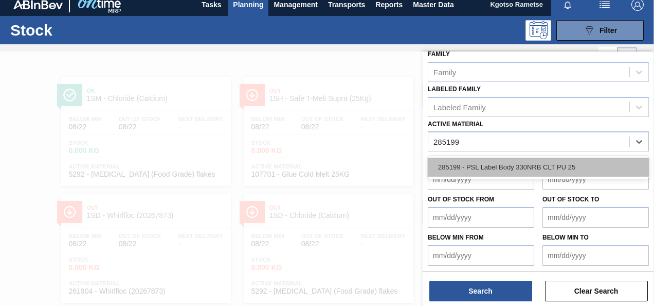
click at [502, 159] on div "285199 - PSL Label Body 330NRB CLT PU 25" at bounding box center [538, 166] width 221 height 19
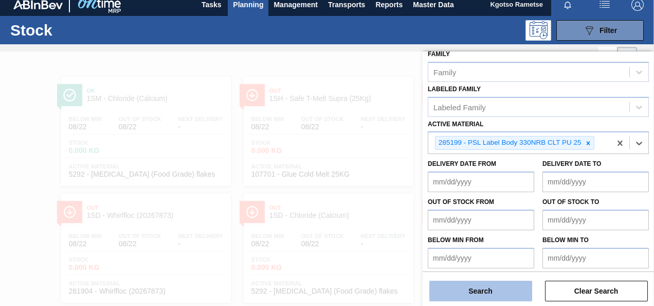
click at [495, 289] on button "Search" at bounding box center [481, 290] width 103 height 21
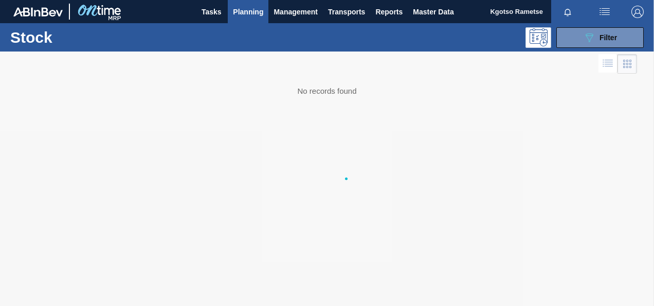
scroll to position [0, 0]
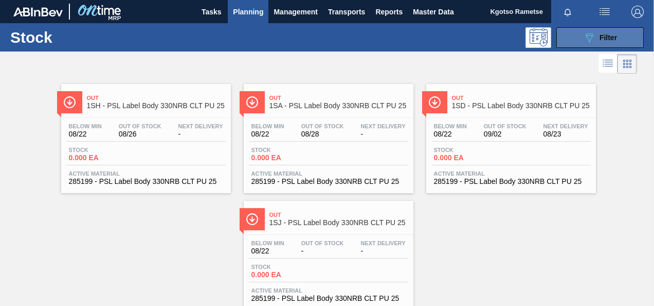
drag, startPoint x: 586, startPoint y: 31, endPoint x: 579, endPoint y: 47, distance: 17.7
click at [586, 31] on icon "089F7B8B-B2A5-4AFE-B5C0-19BA573D28AC" at bounding box center [589, 37] width 12 height 12
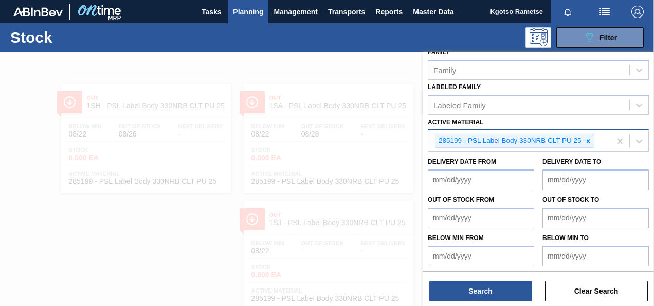
click at [583, 138] on div at bounding box center [588, 140] width 11 height 13
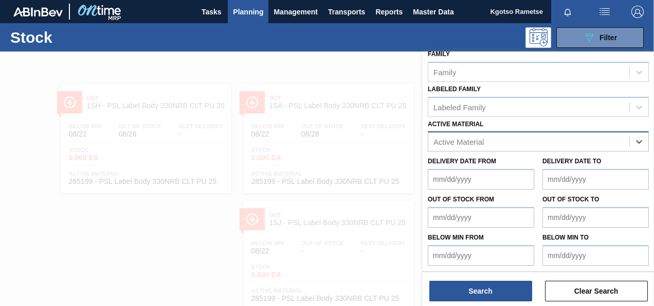
paste Material "285199 285198"
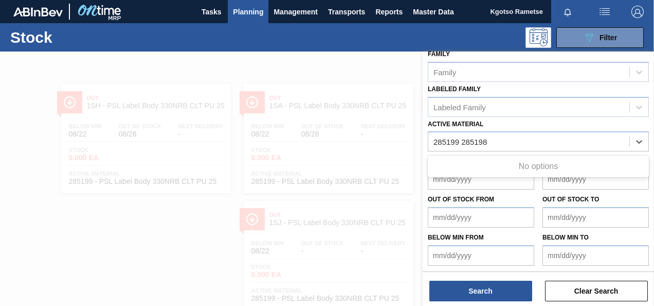
drag, startPoint x: 461, startPoint y: 139, endPoint x: 322, endPoint y: 152, distance: 140.0
click at [423, 153] on div "Stock Status Stock Status Source Source Destination Destination Coordination Co…" at bounding box center [538, 204] width 231 height 306
type Material "285198"
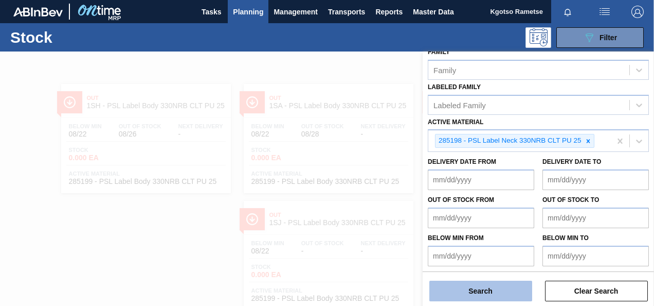
click at [453, 287] on button "Search" at bounding box center [481, 290] width 103 height 21
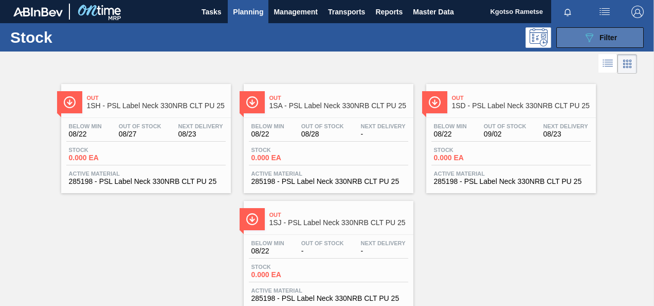
click at [609, 39] on span "Filter" at bounding box center [608, 37] width 17 height 8
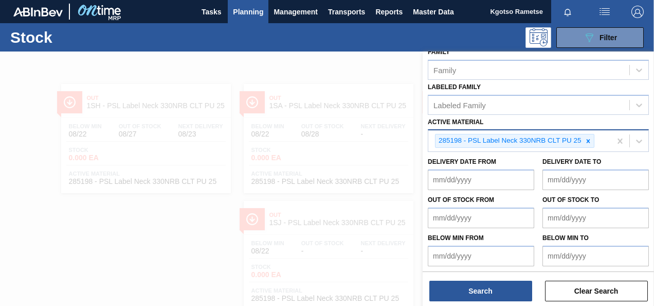
click at [583, 136] on div at bounding box center [588, 140] width 11 height 13
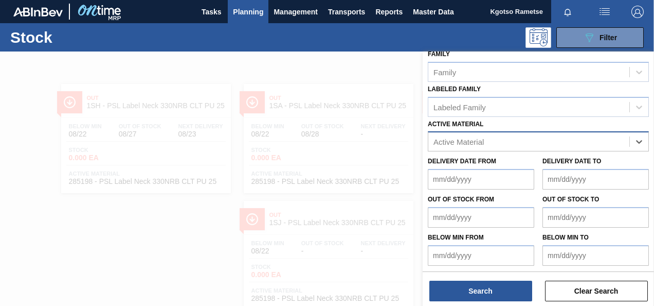
paste Material "282968"
type Material "282968"
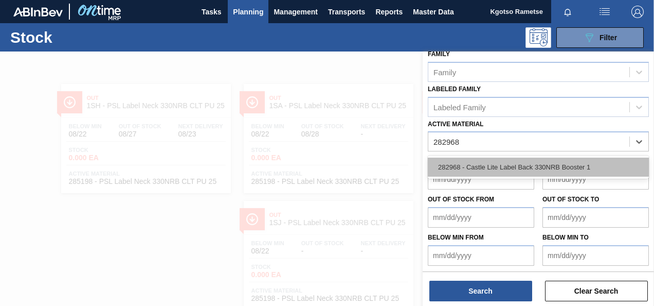
click at [559, 171] on div "282968 - Castle Lite Label Back 330NRB Booster 1" at bounding box center [538, 166] width 221 height 19
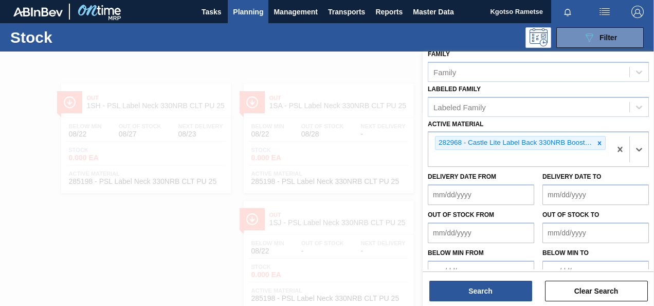
scroll to position [186, 0]
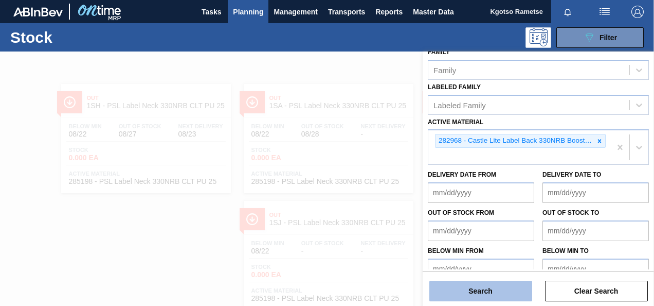
click at [480, 291] on button "Search" at bounding box center [481, 290] width 103 height 21
